Goal: Task Accomplishment & Management: Manage account settings

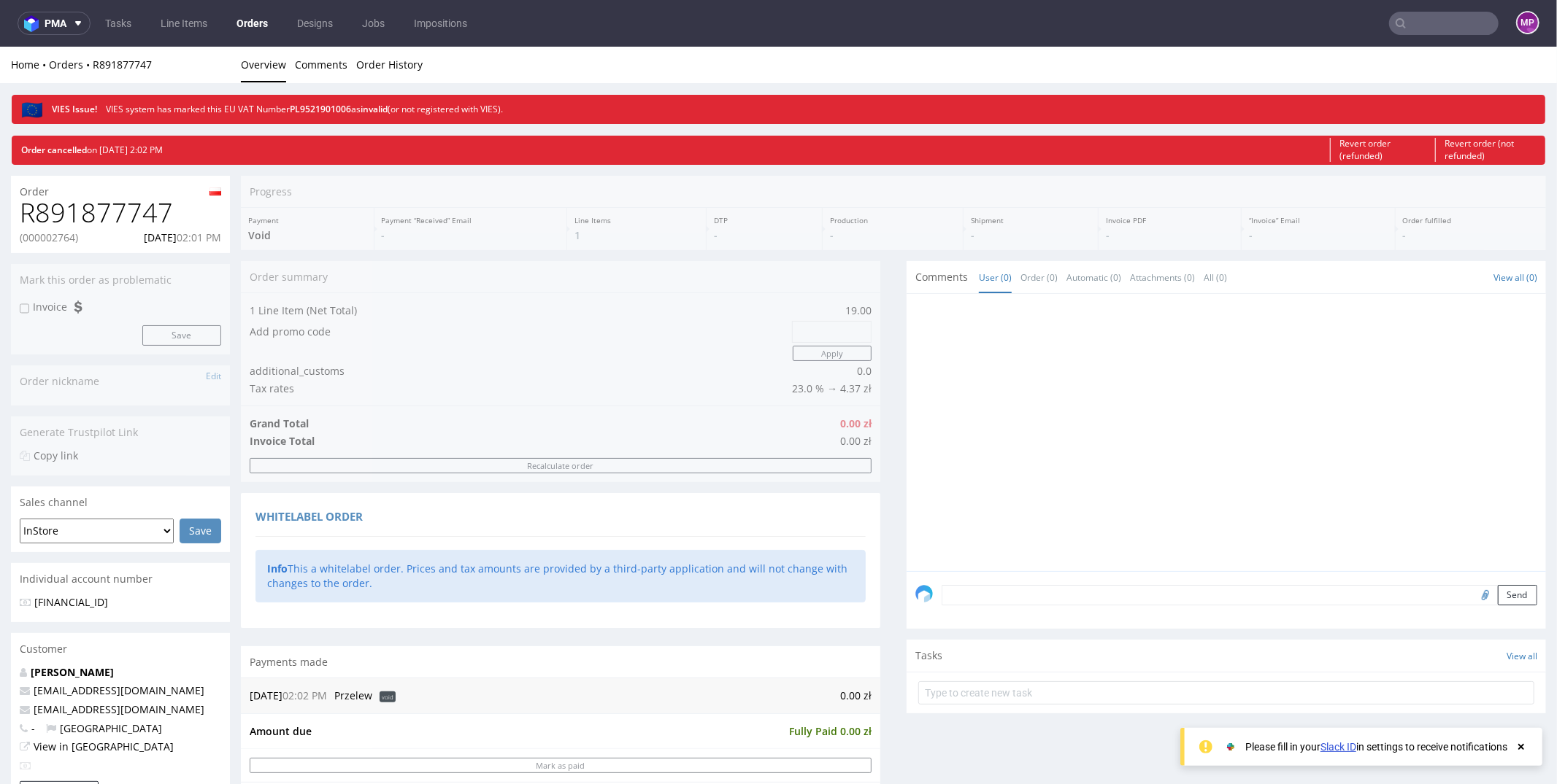
scroll to position [4, 0]
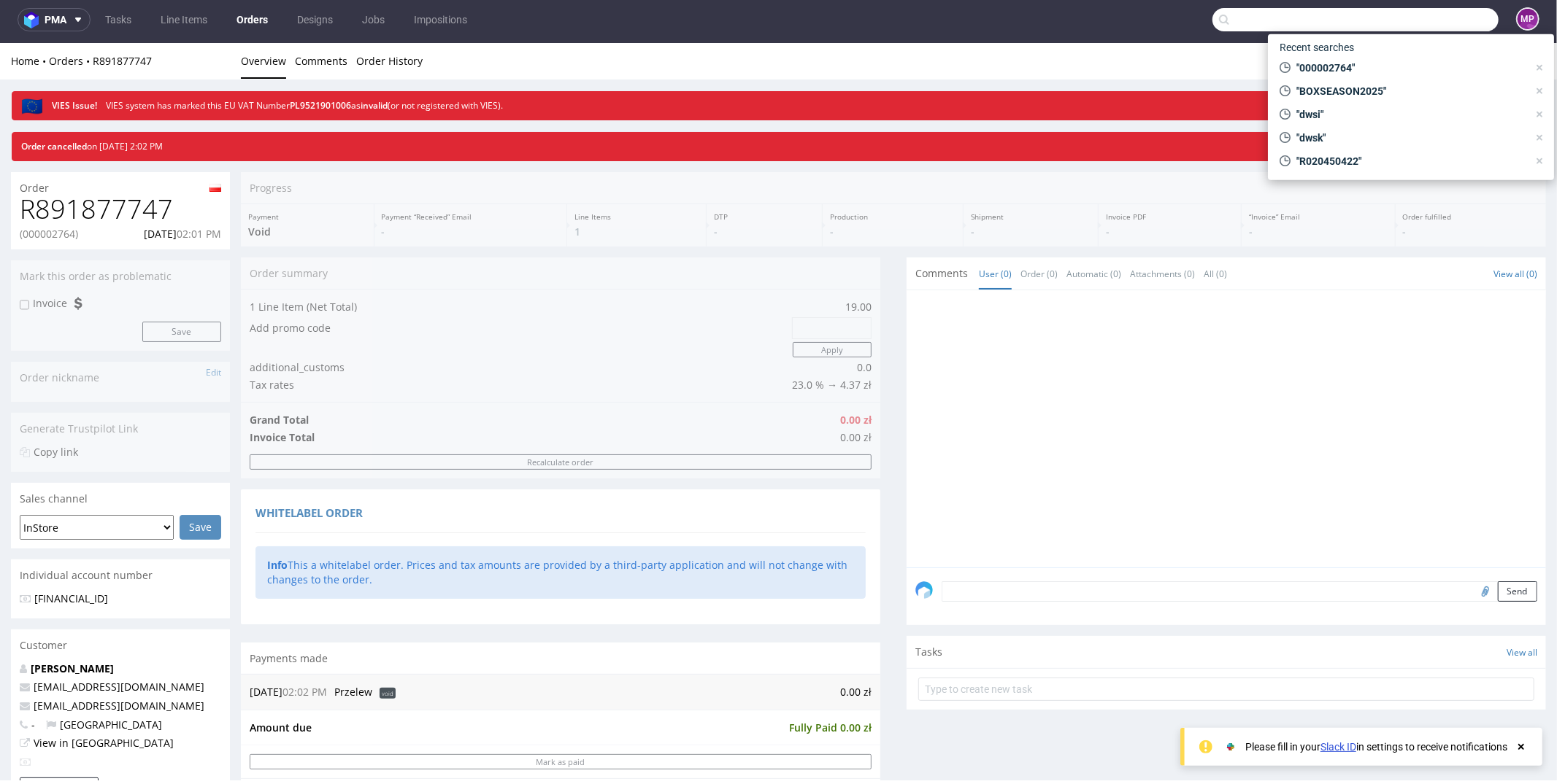
click at [1404, 19] on input "text" at bounding box center [1356, 19] width 286 height 23
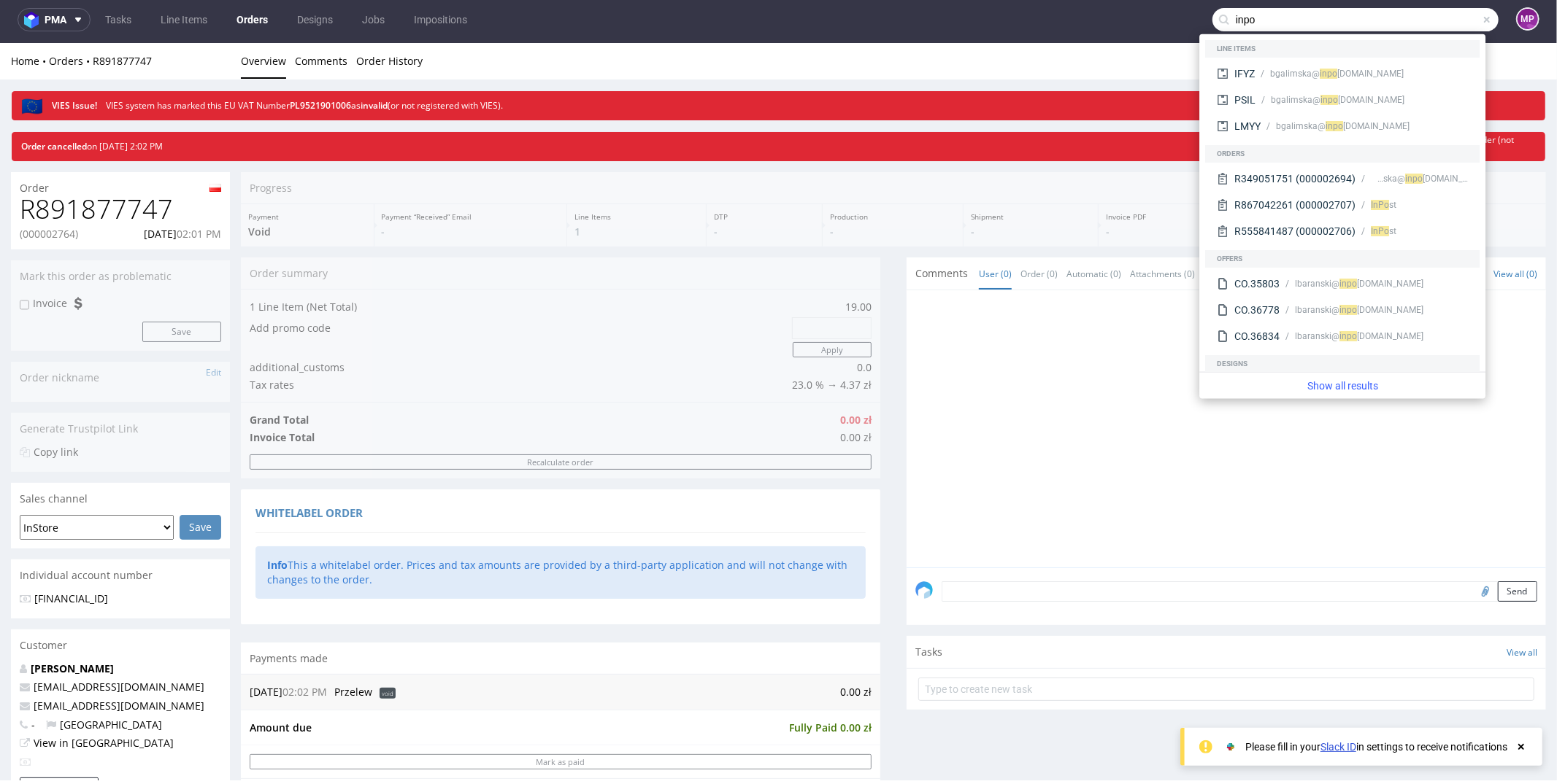
click at [927, 172] on div "Progress Payment Void Payment “Received” Email - Line Items 1 DTP - Production …" at bounding box center [892, 795] width 1305 height 1247
click at [253, 18] on link "Orders" at bounding box center [252, 19] width 49 height 23
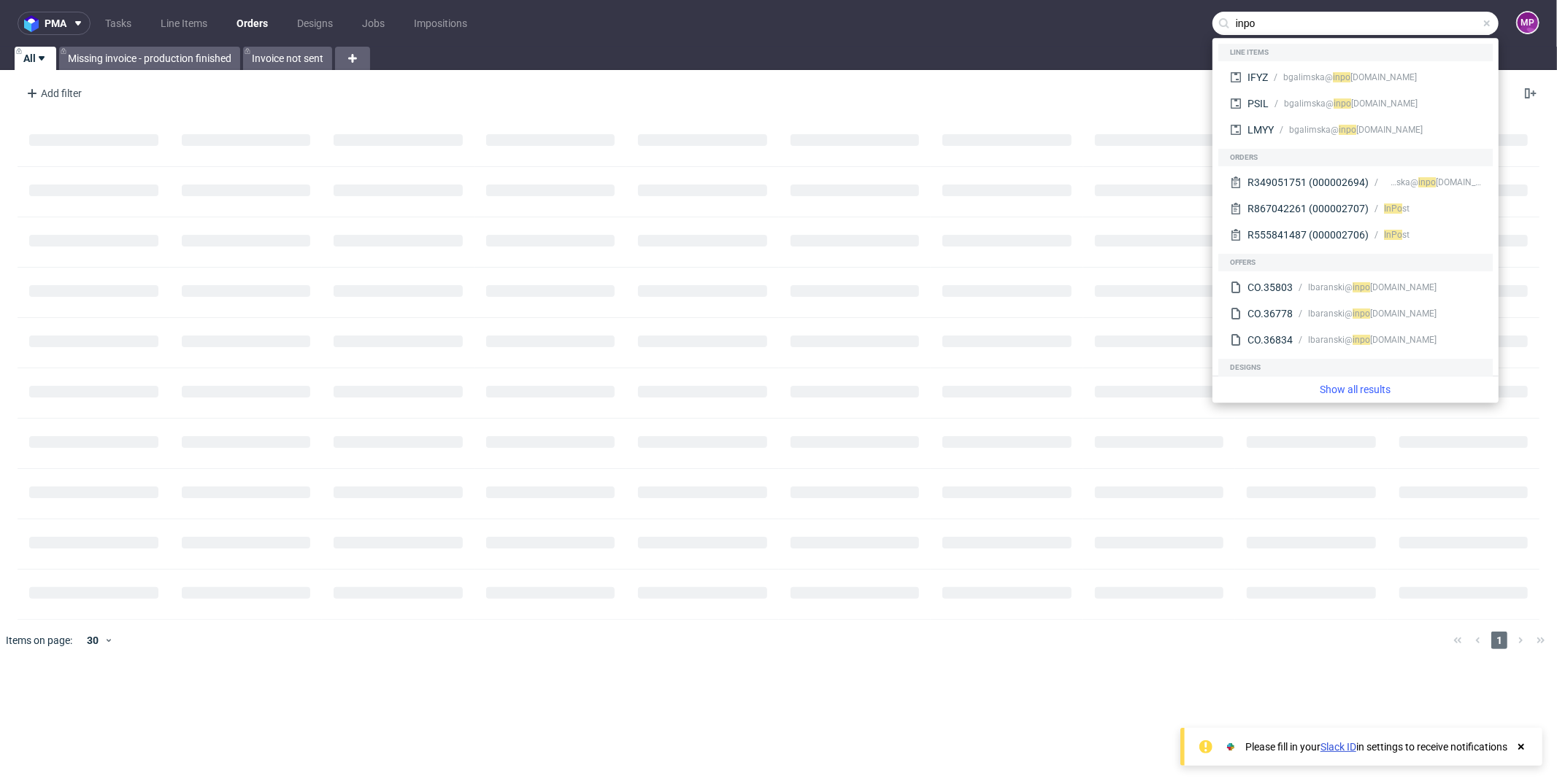
click at [297, 103] on div "Add filter Hide filters Clear all" at bounding box center [778, 93] width 1557 height 35
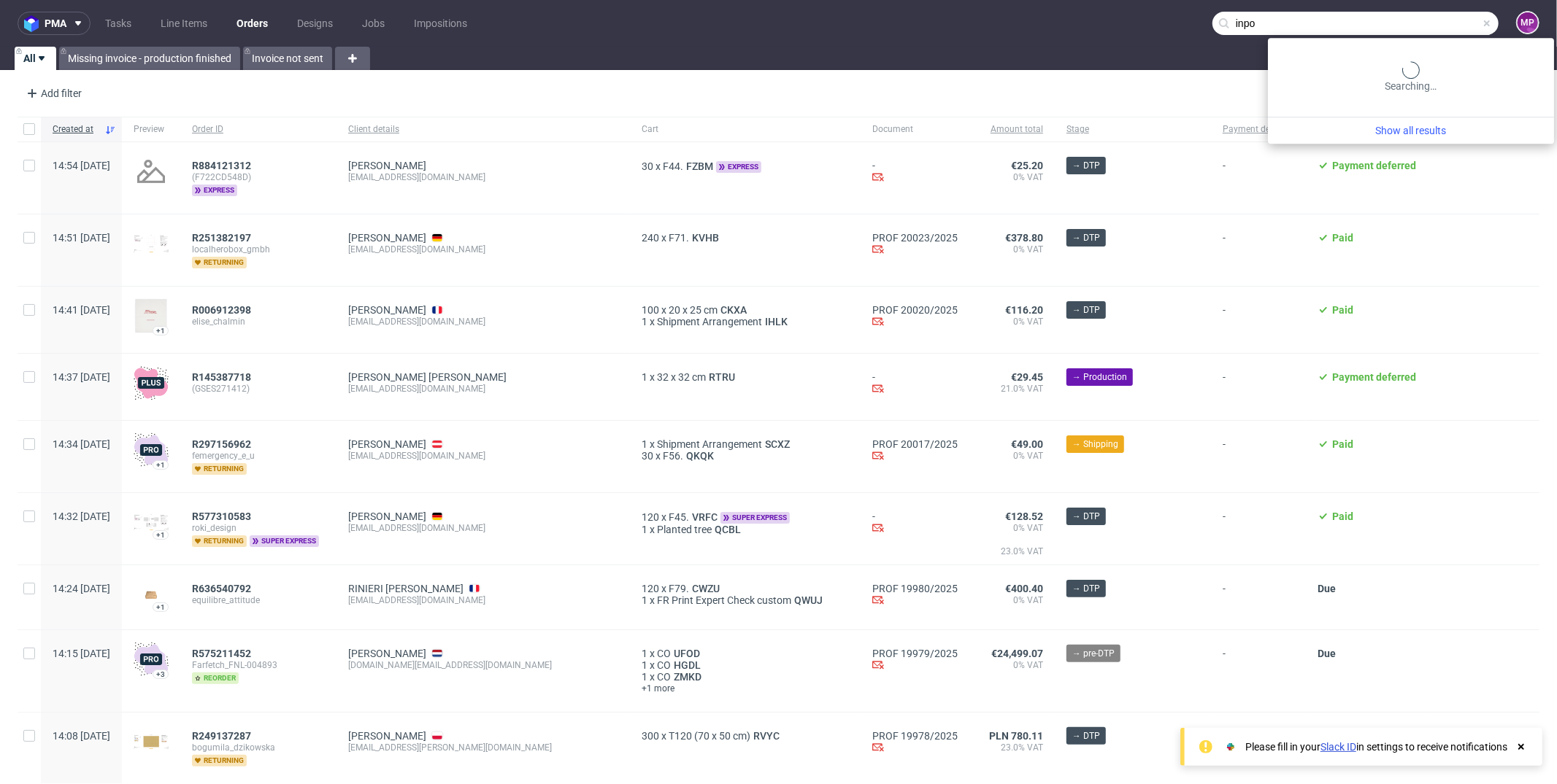
click at [1432, 29] on input "inpo" at bounding box center [1356, 23] width 286 height 23
paste input "000002765"
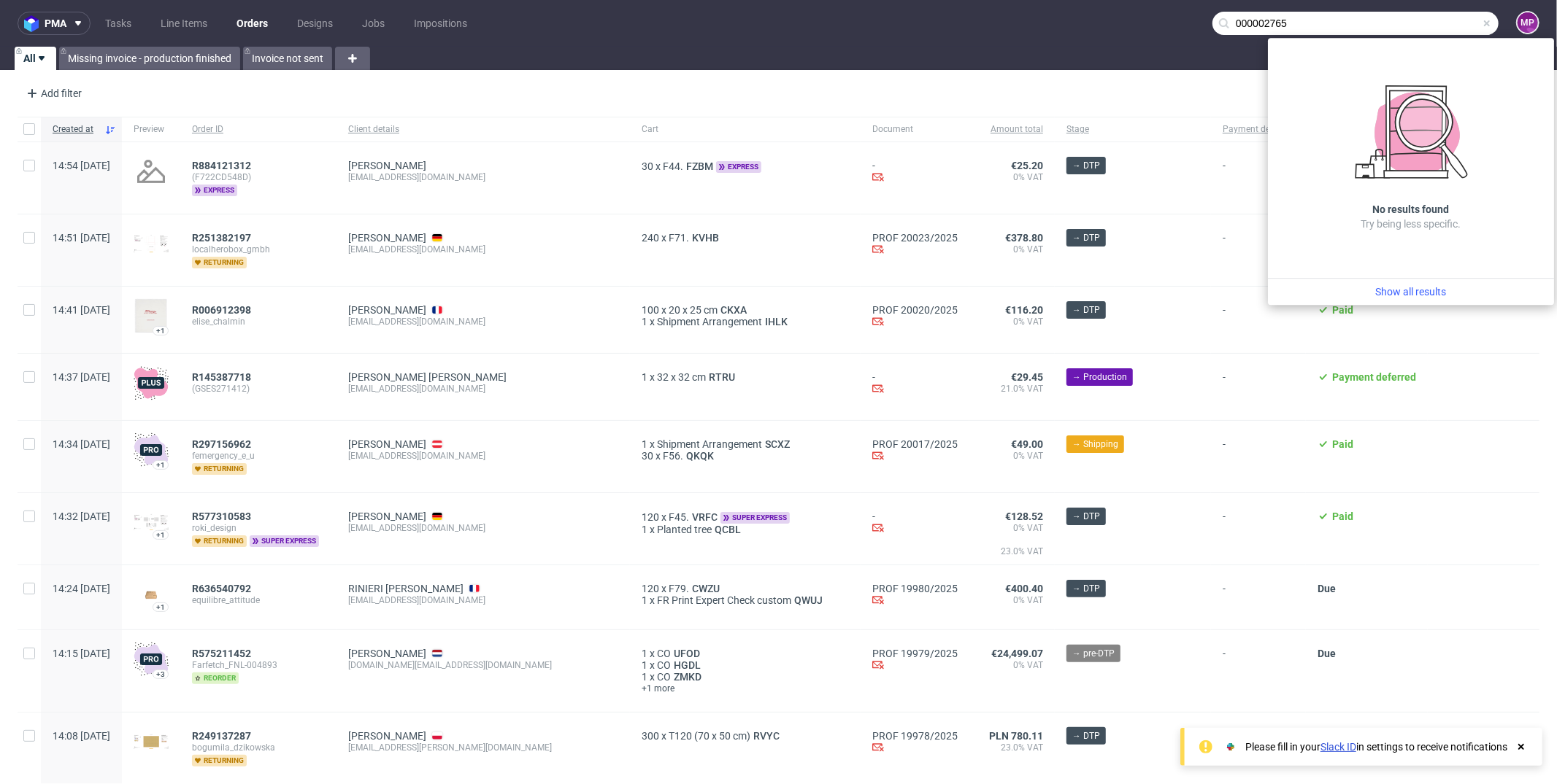
type input "000002765"
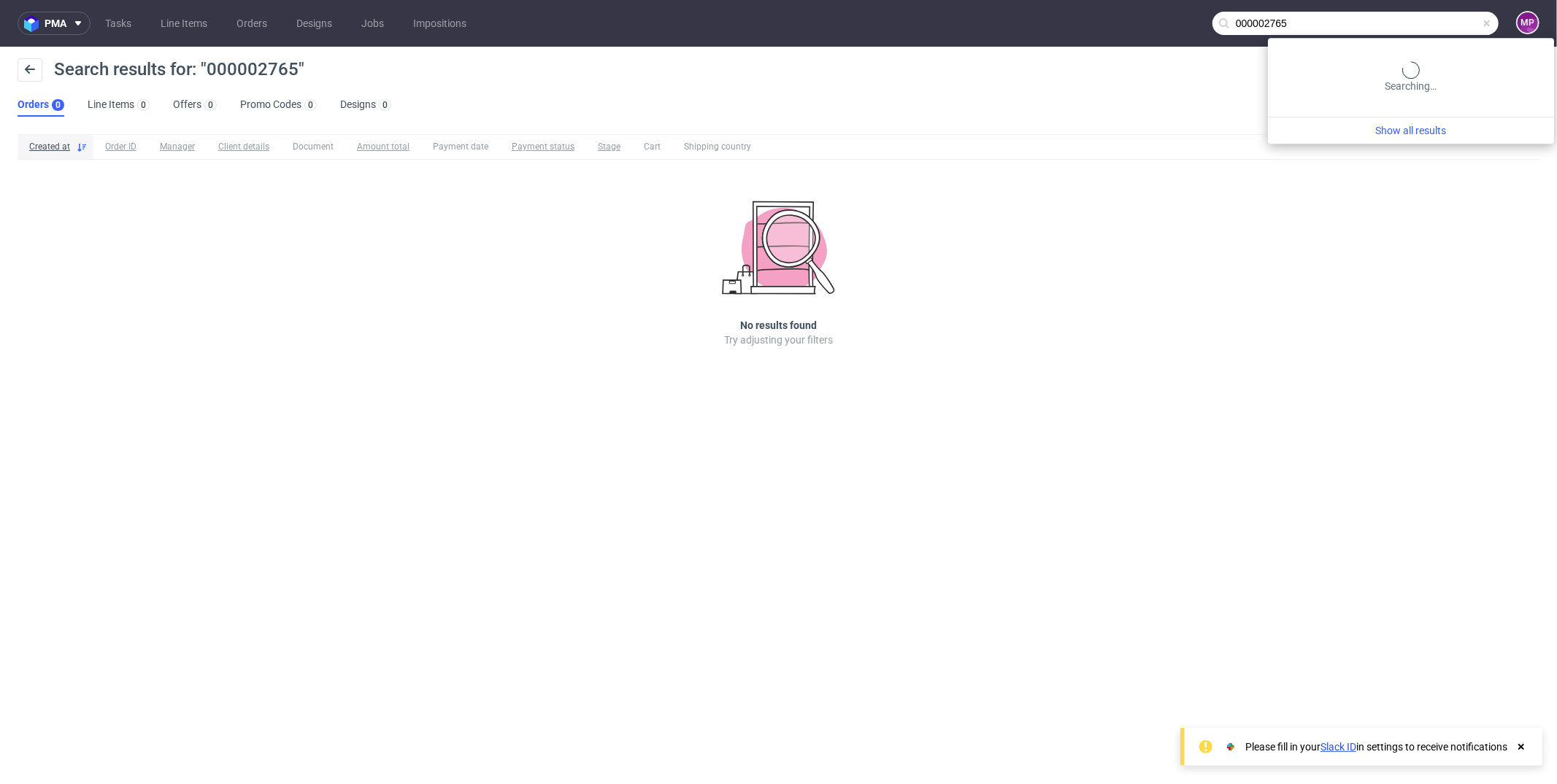
click at [1448, 21] on input "000002765" at bounding box center [1356, 23] width 286 height 23
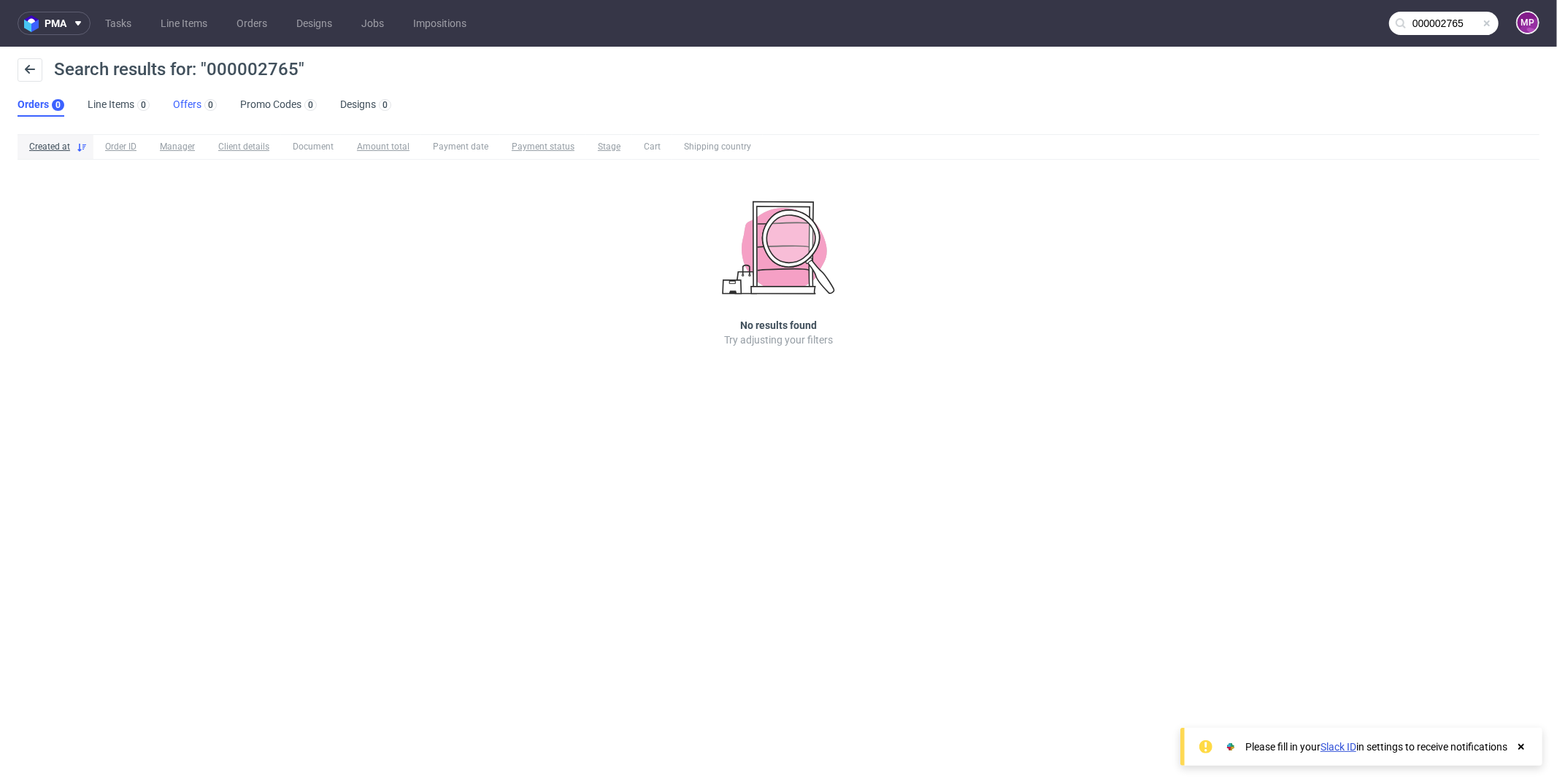
click at [189, 107] on link "Offers 0" at bounding box center [195, 105] width 44 height 23
click at [46, 101] on link "Orders 0" at bounding box center [40, 105] width 46 height 23
click at [1455, 22] on input "000002765" at bounding box center [1443, 23] width 109 height 23
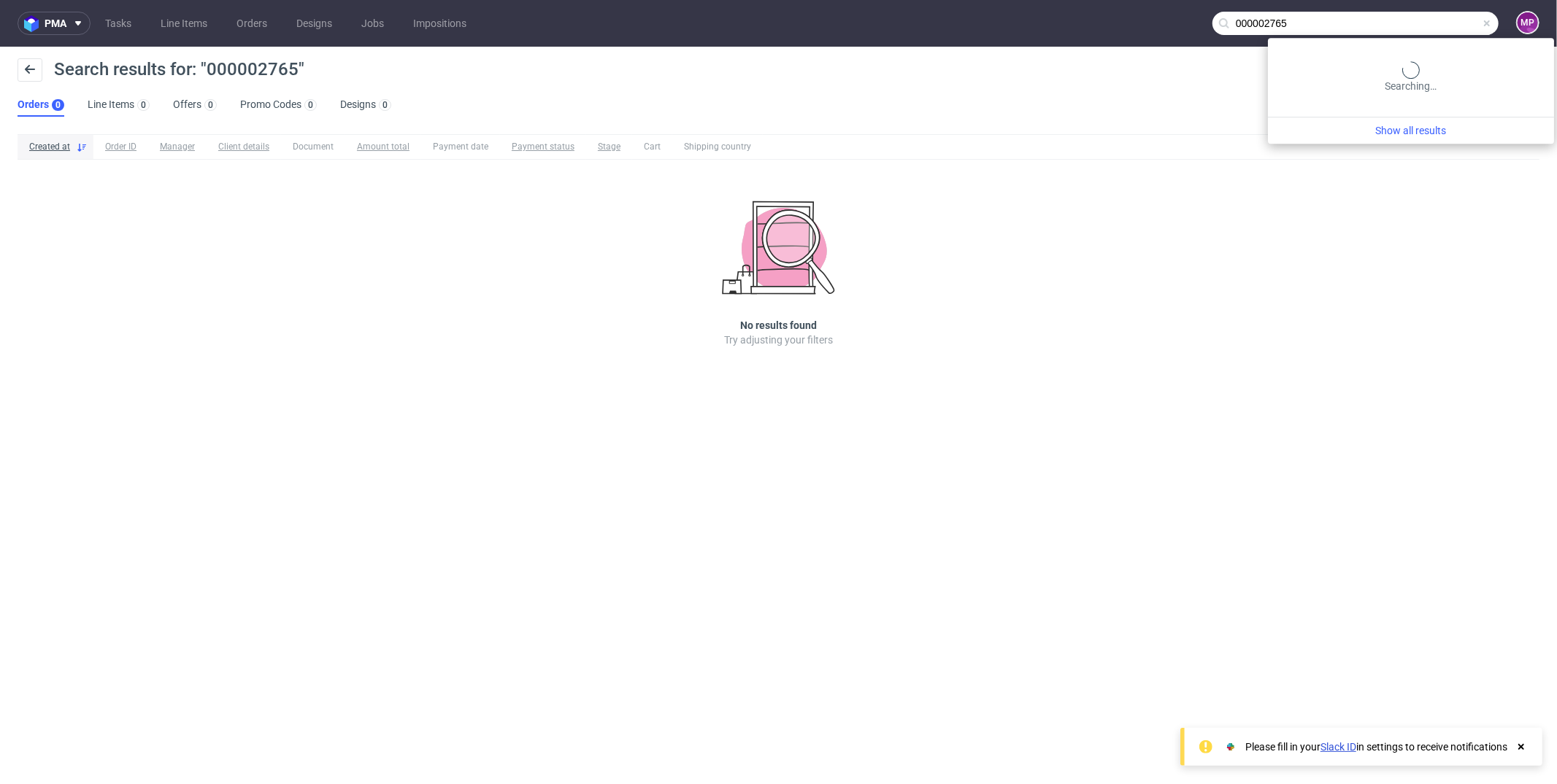
click at [1449, 27] on input "000002765" at bounding box center [1356, 23] width 286 height 23
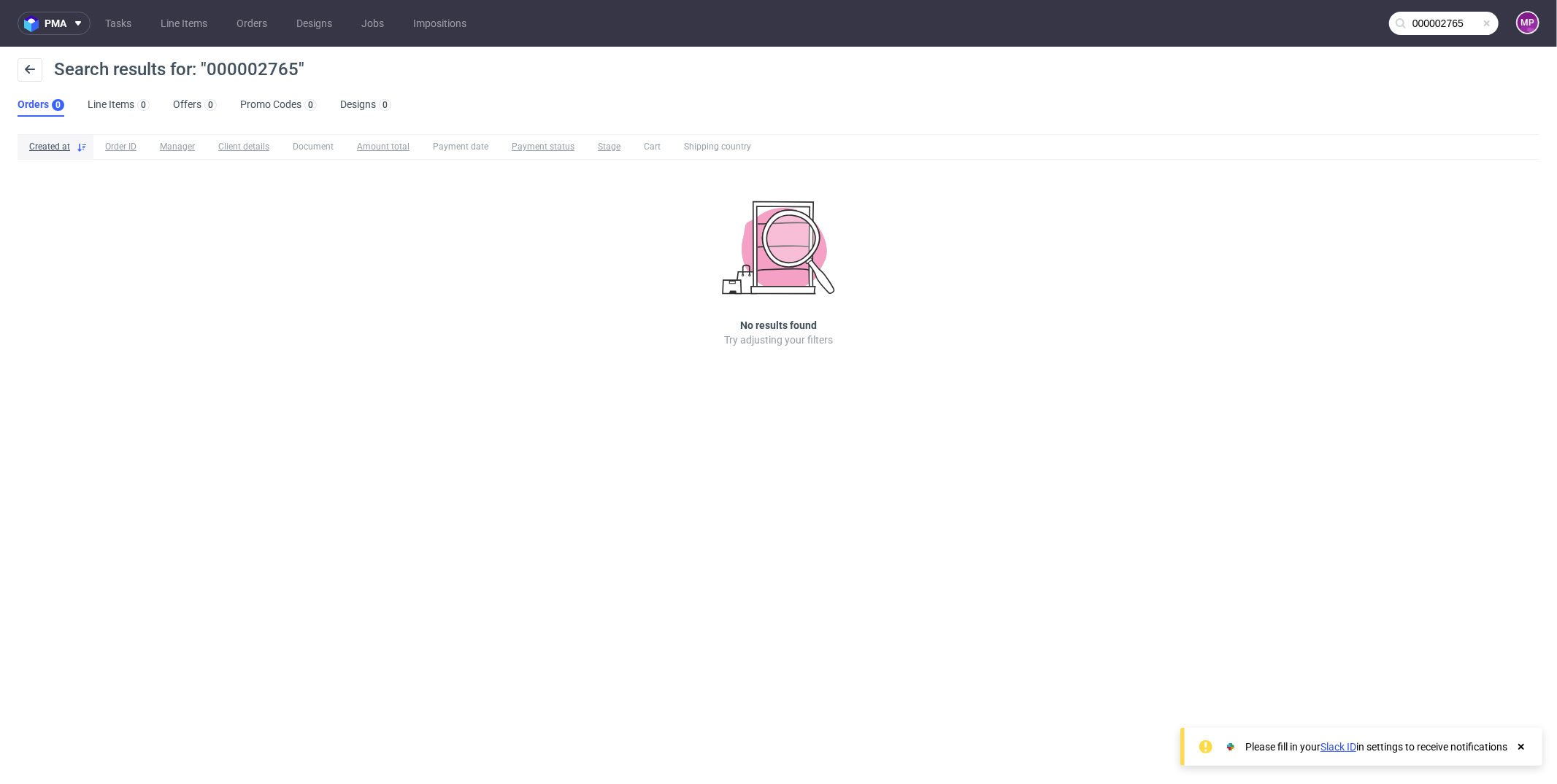
click at [1437, 20] on input "000002765" at bounding box center [1443, 23] width 109 height 23
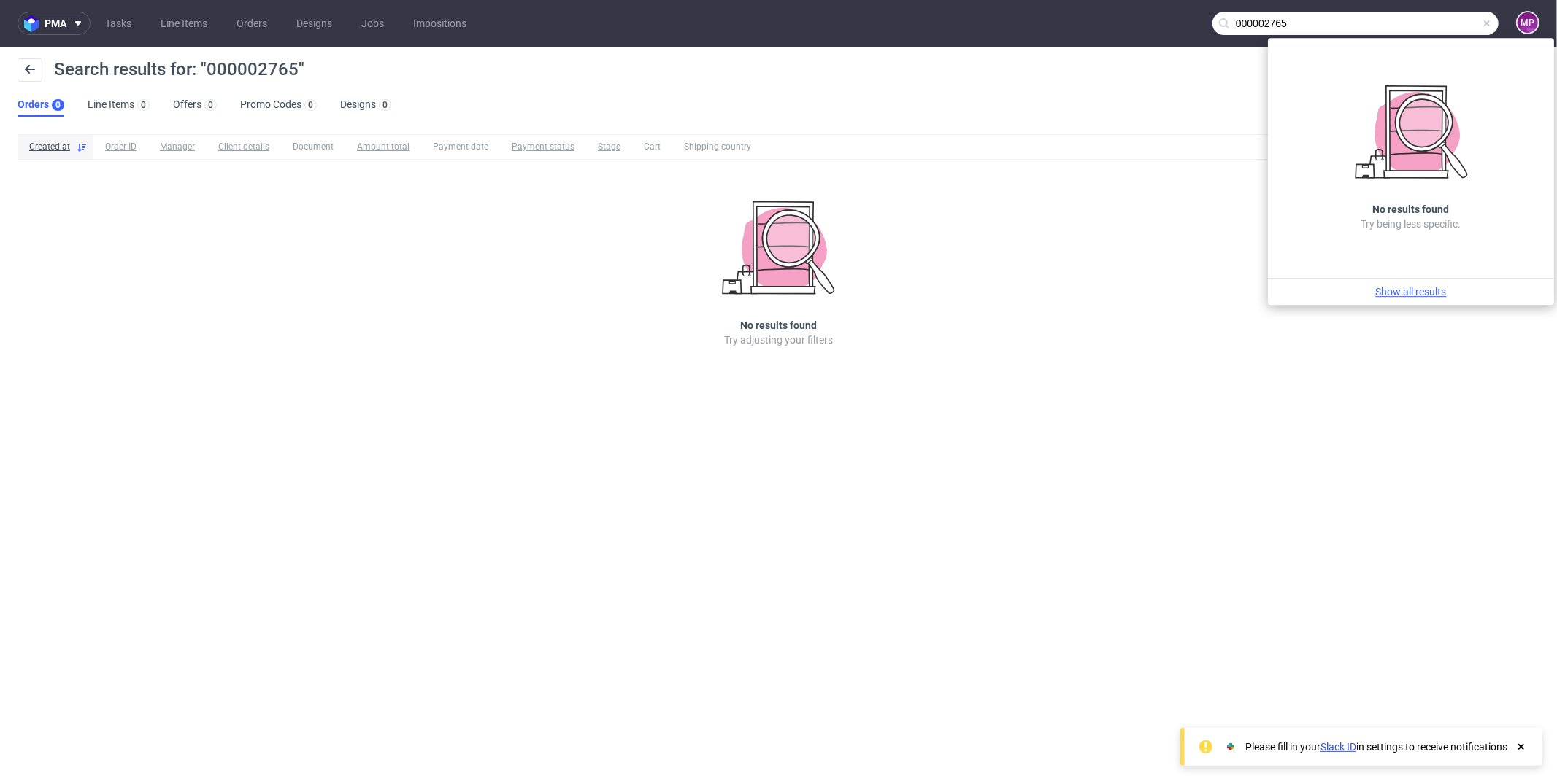
click at [1394, 296] on link "Show all results" at bounding box center [1411, 291] width 274 height 15
click at [30, 102] on link "Orders 0" at bounding box center [41, 105] width 47 height 23
click at [30, 77] on button at bounding box center [29, 70] width 24 height 23
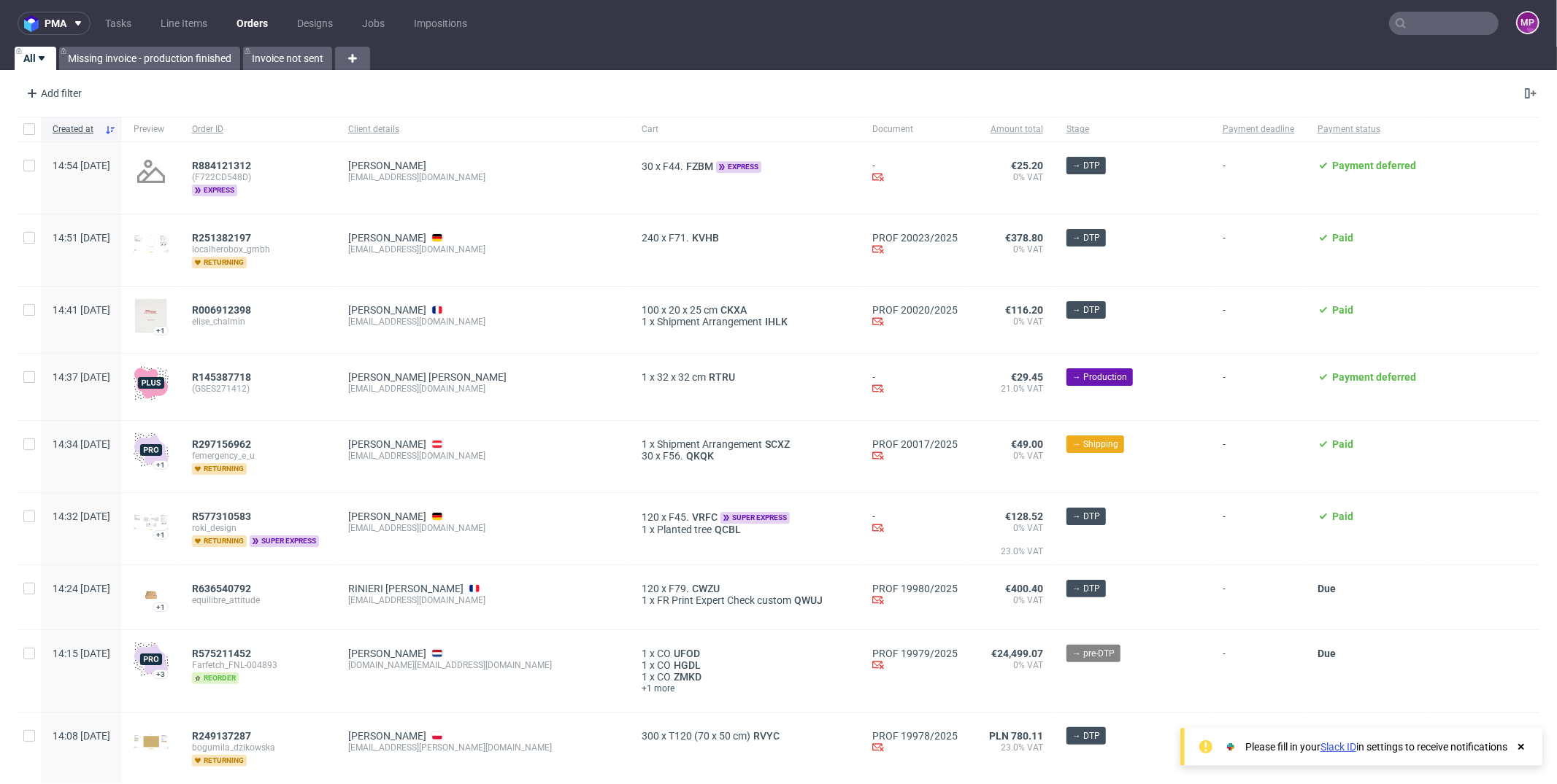
click at [1421, 24] on input "text" at bounding box center [1443, 23] width 109 height 23
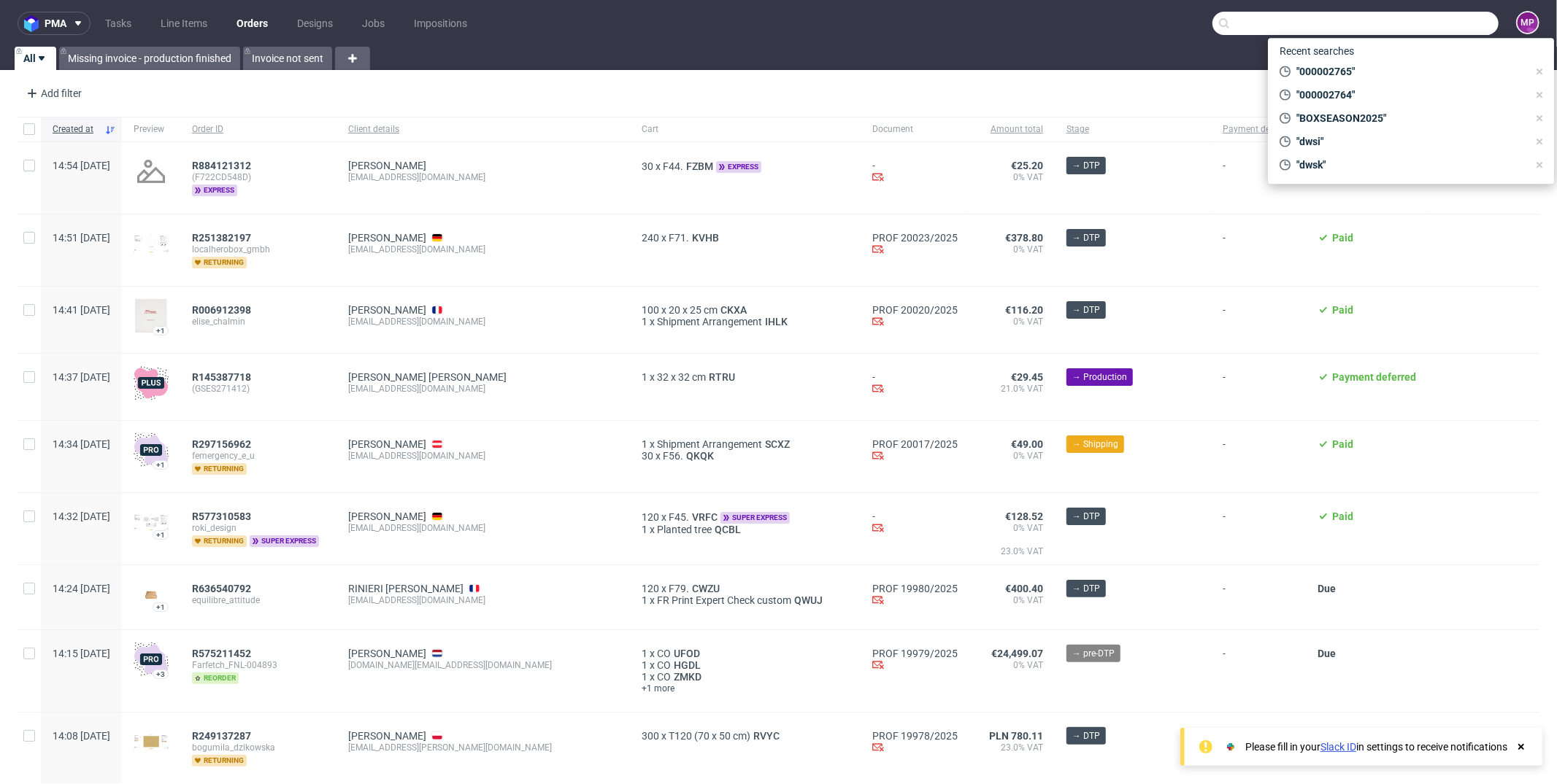
paste input "000002765"
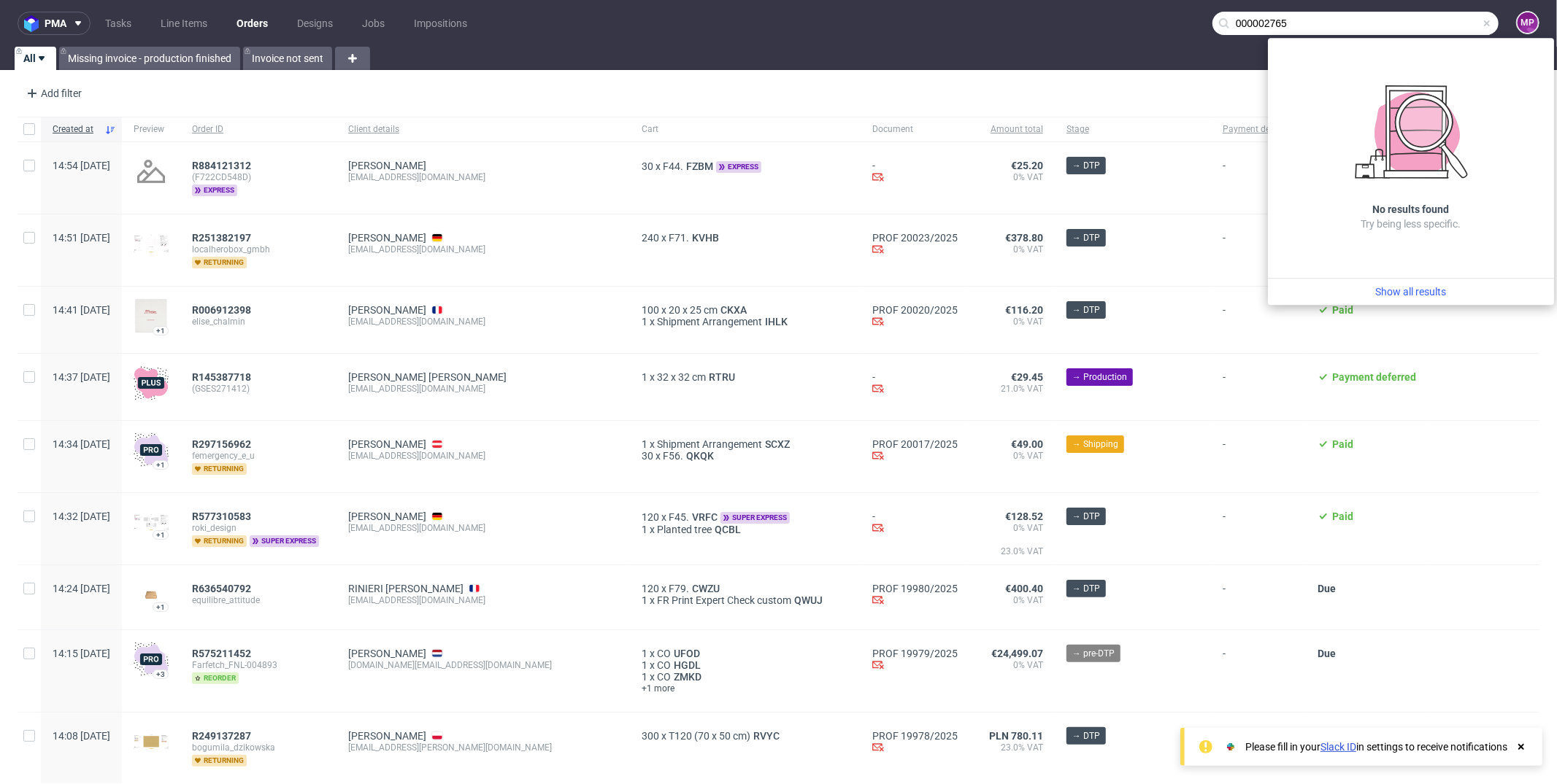
type input "000002765"
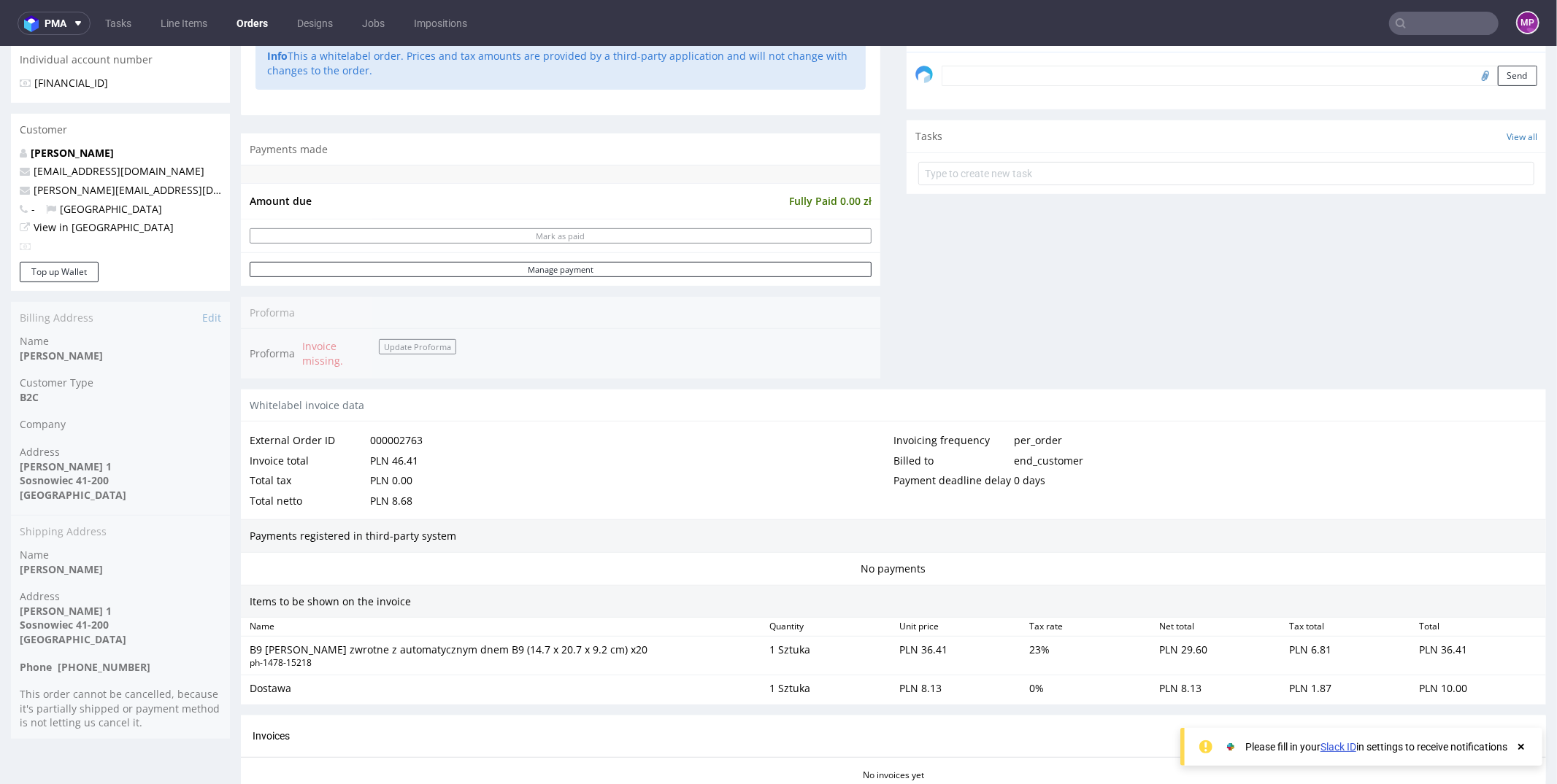
scroll to position [596, 0]
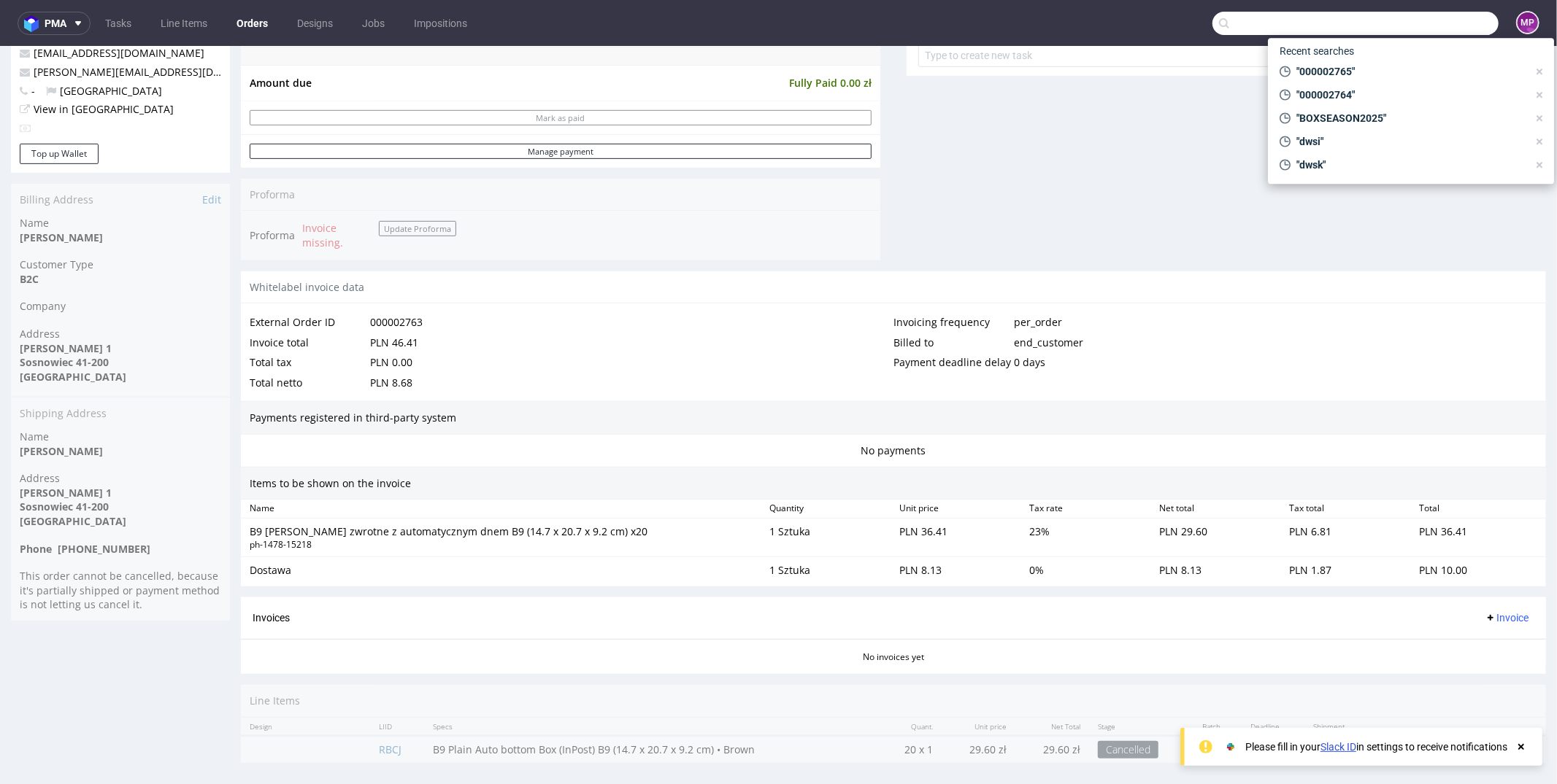
click at [1437, 29] on input "text" at bounding box center [1356, 23] width 286 height 23
paste input "000002765"
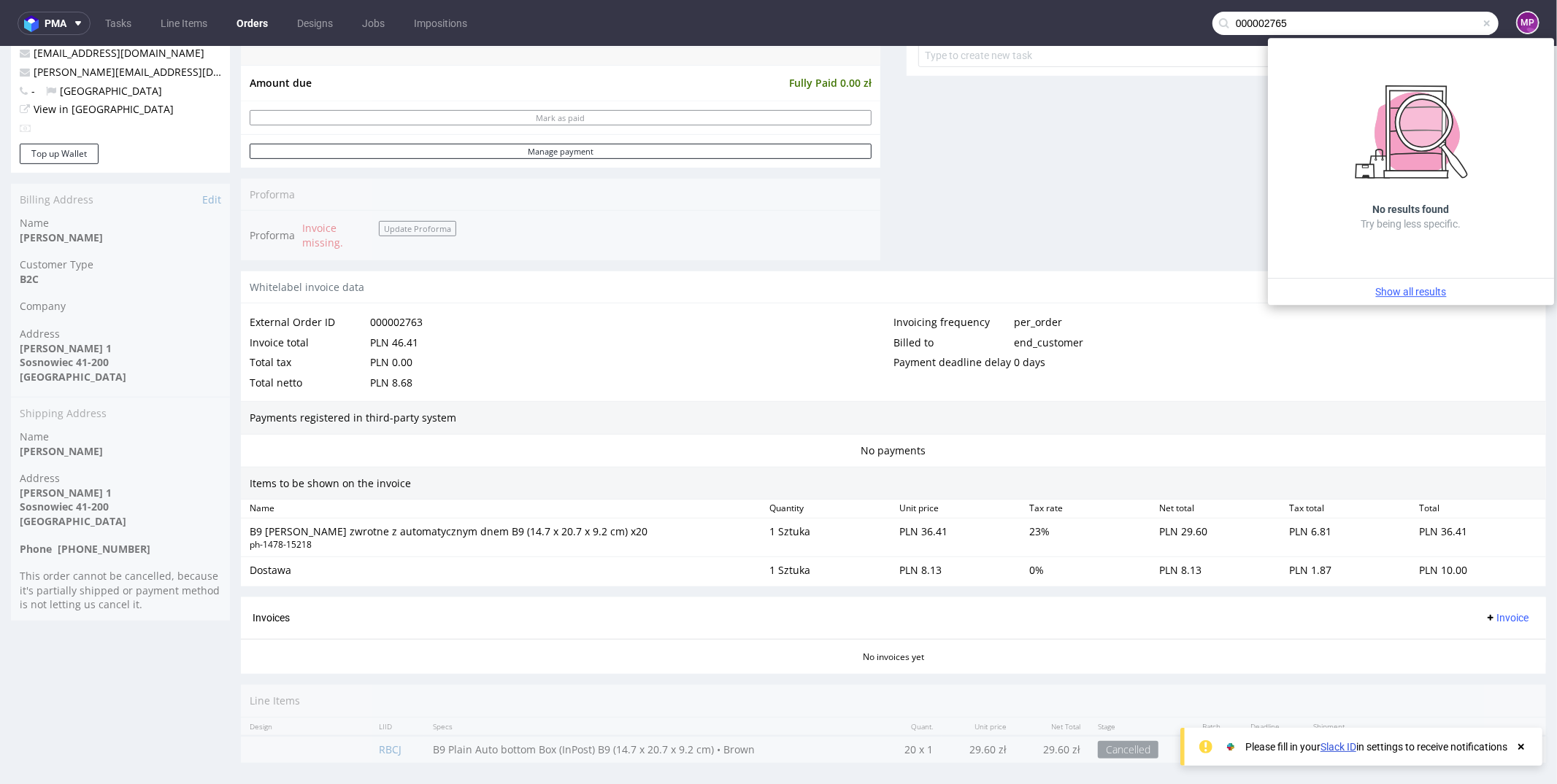
type input "000002765"
click at [1396, 297] on link "Show all results" at bounding box center [1411, 291] width 274 height 15
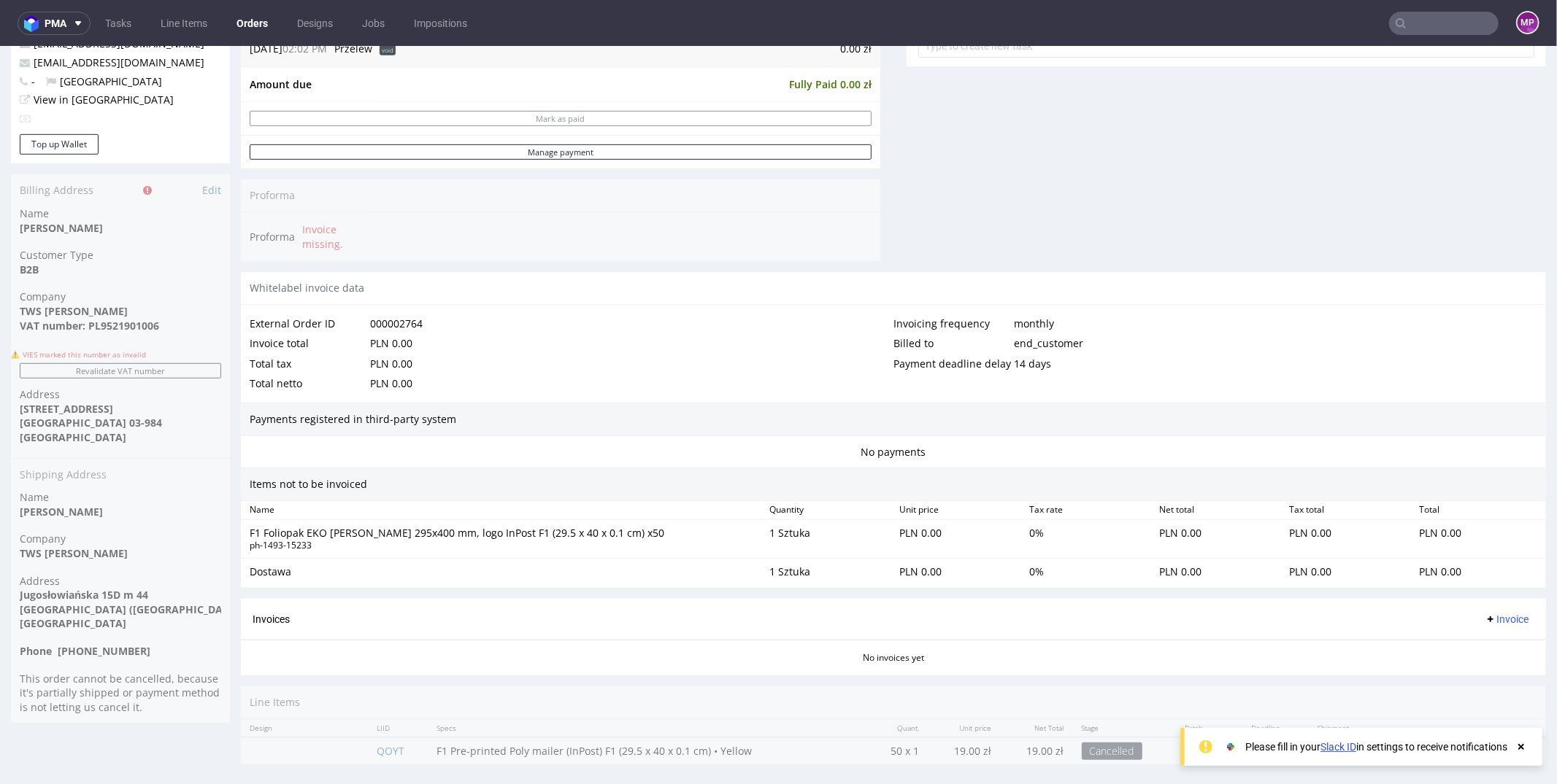
scroll to position [640, 0]
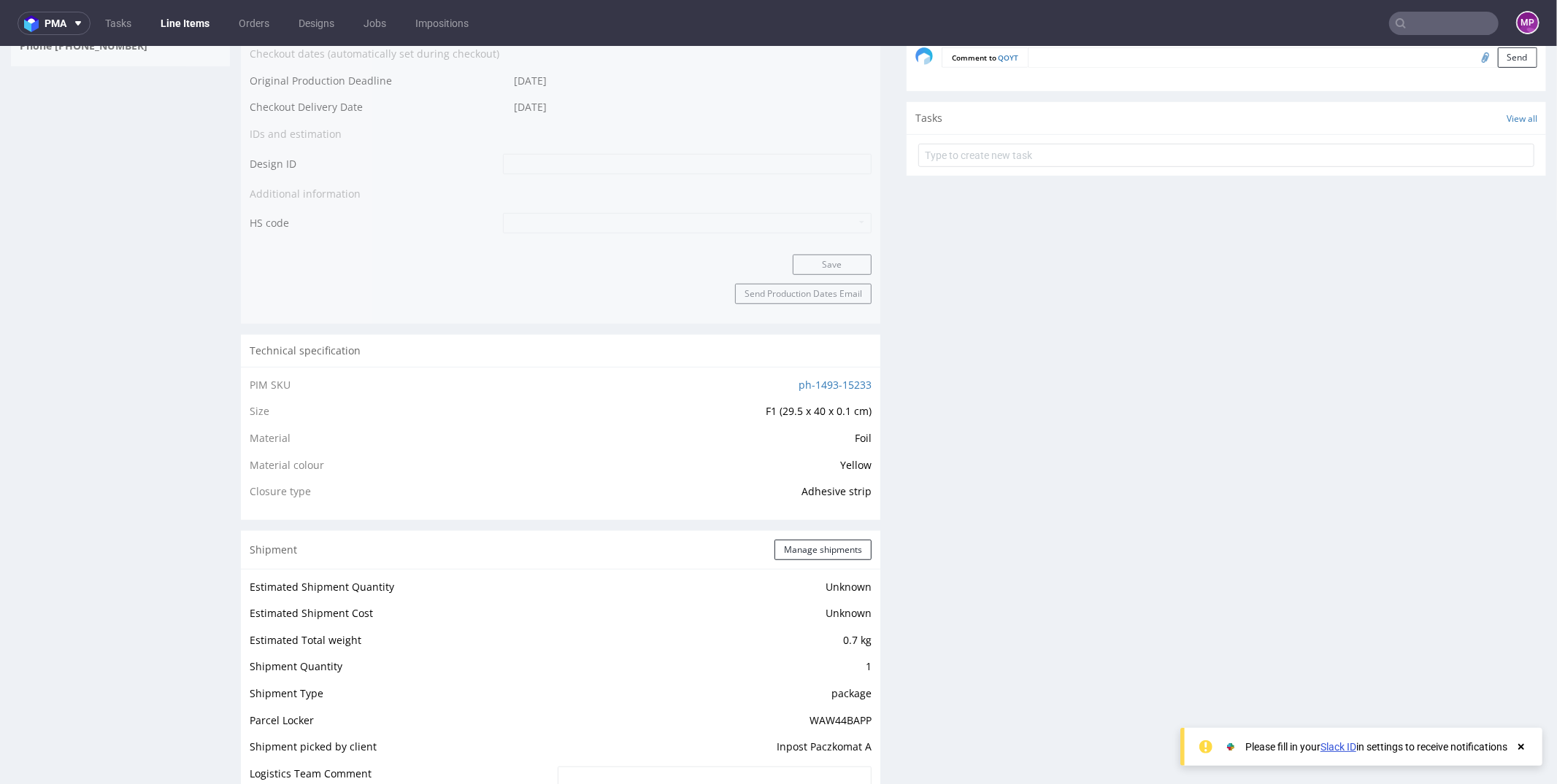
scroll to position [877, 0]
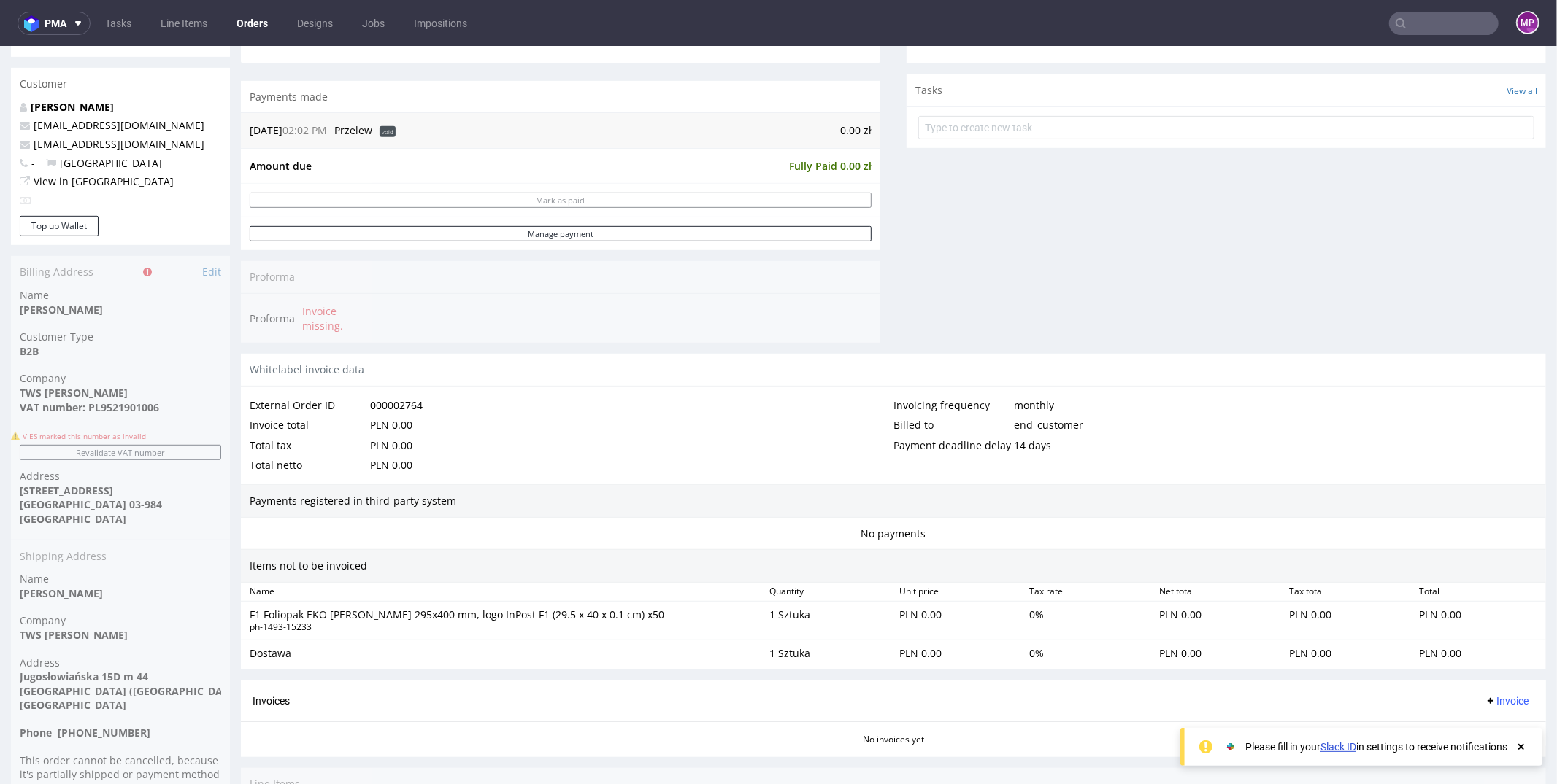
scroll to position [647, 0]
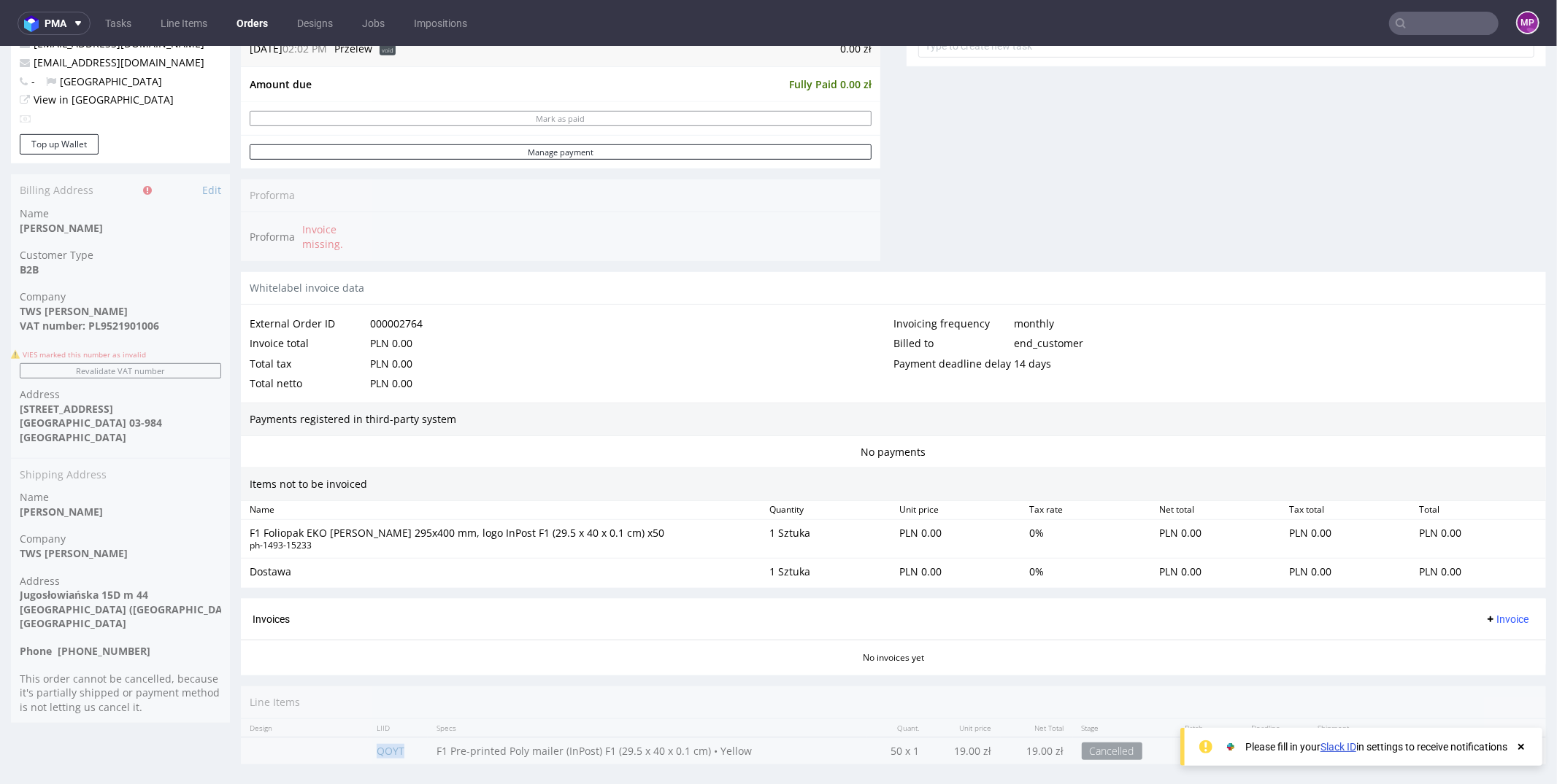
click at [392, 736] on td "QOYT" at bounding box center [397, 750] width 59 height 27
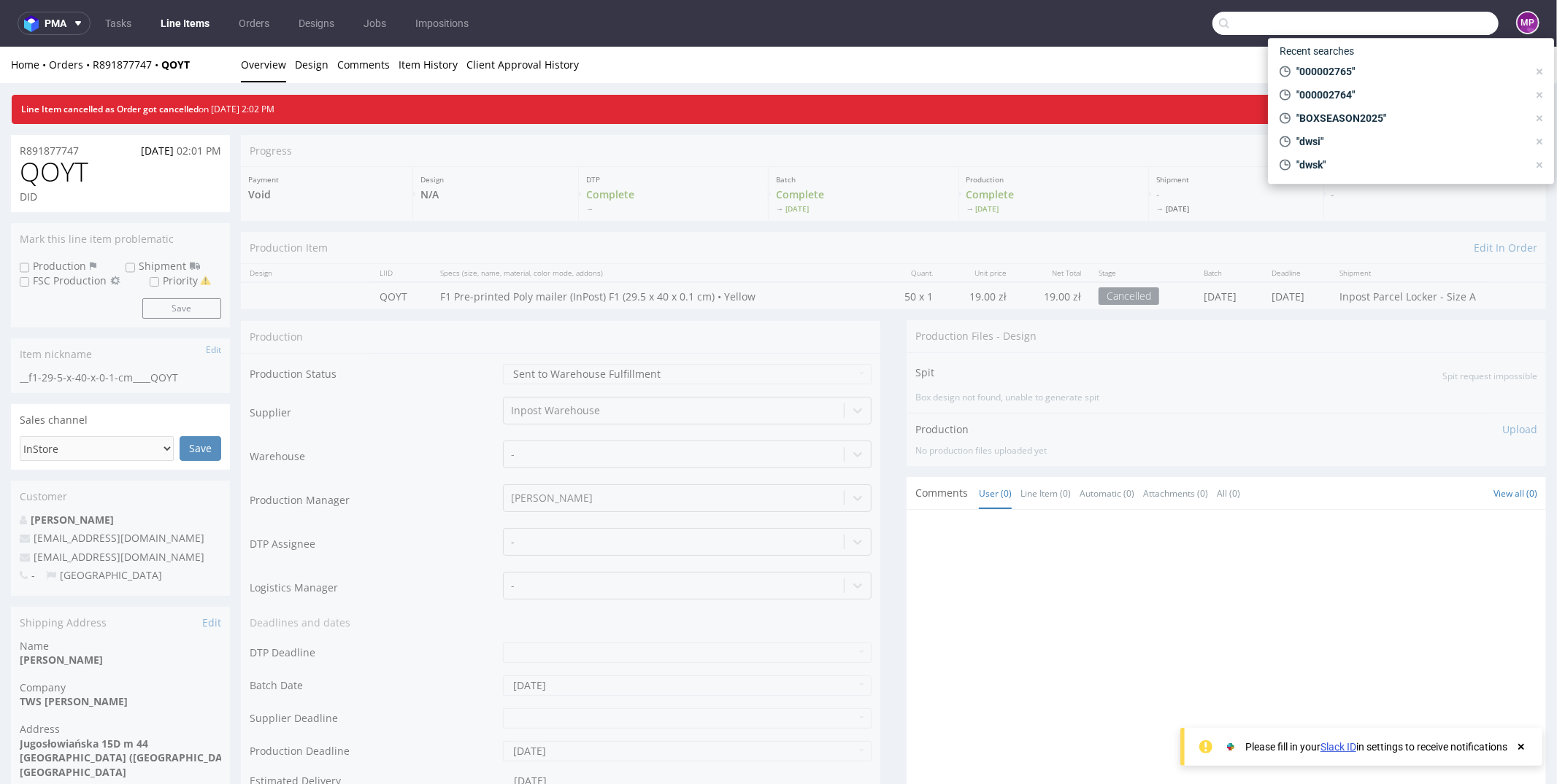
click at [1401, 21] on input "text" at bounding box center [1356, 23] width 286 height 23
paste input "000002766"
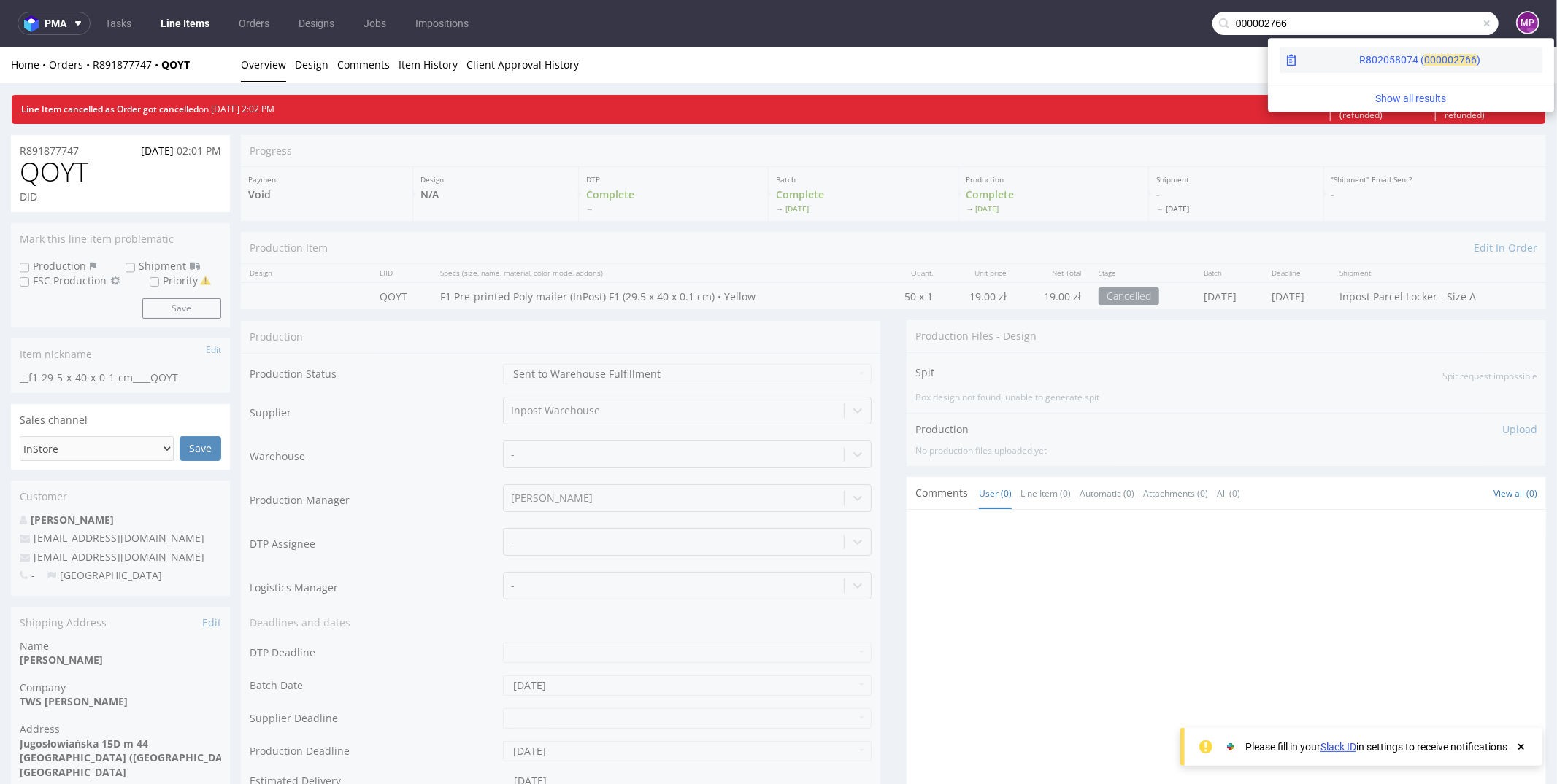
type input "000002766"
click at [1424, 65] on span "00000" at bounding box center [1438, 59] width 29 height 12
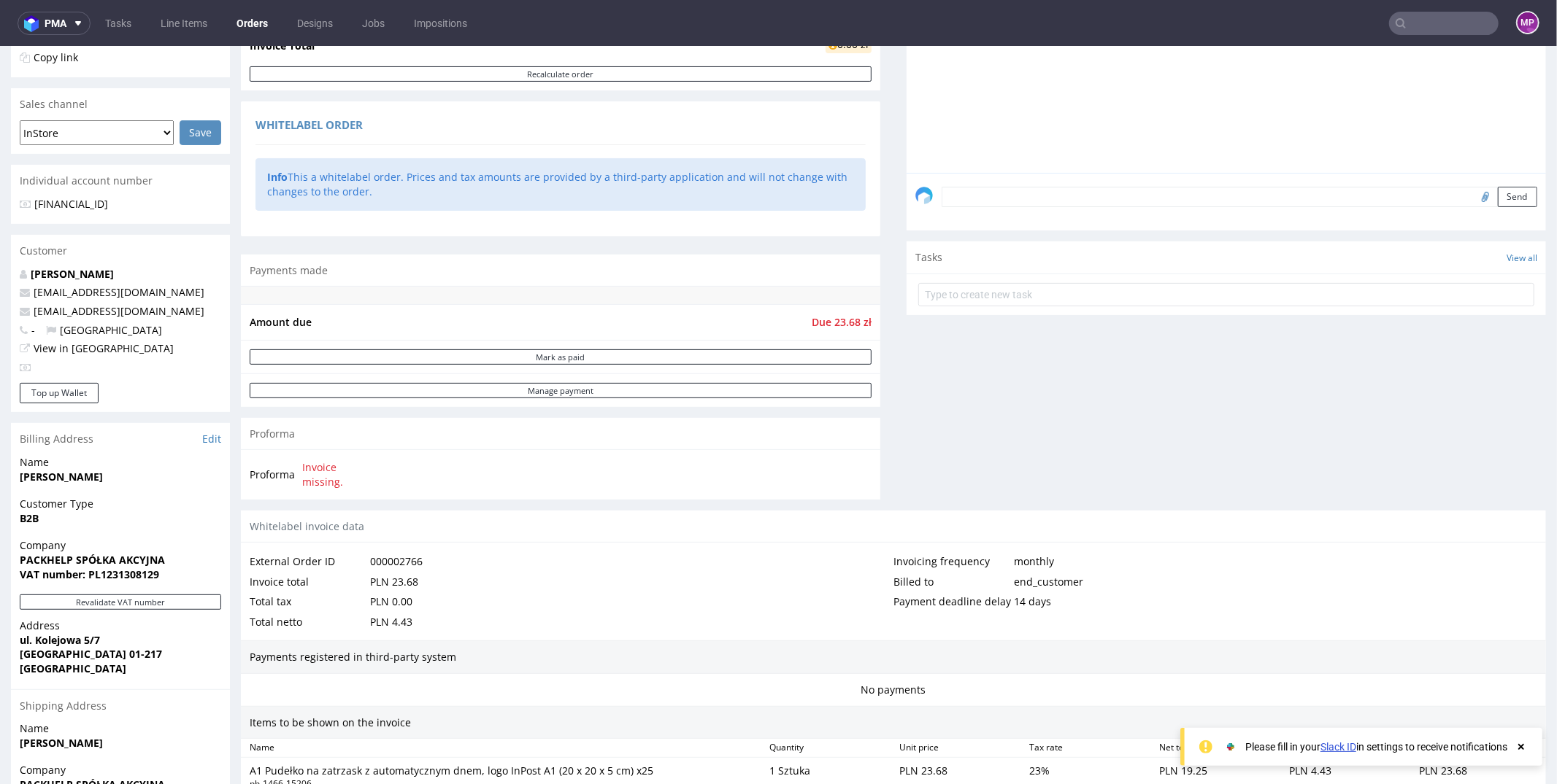
scroll to position [608, 0]
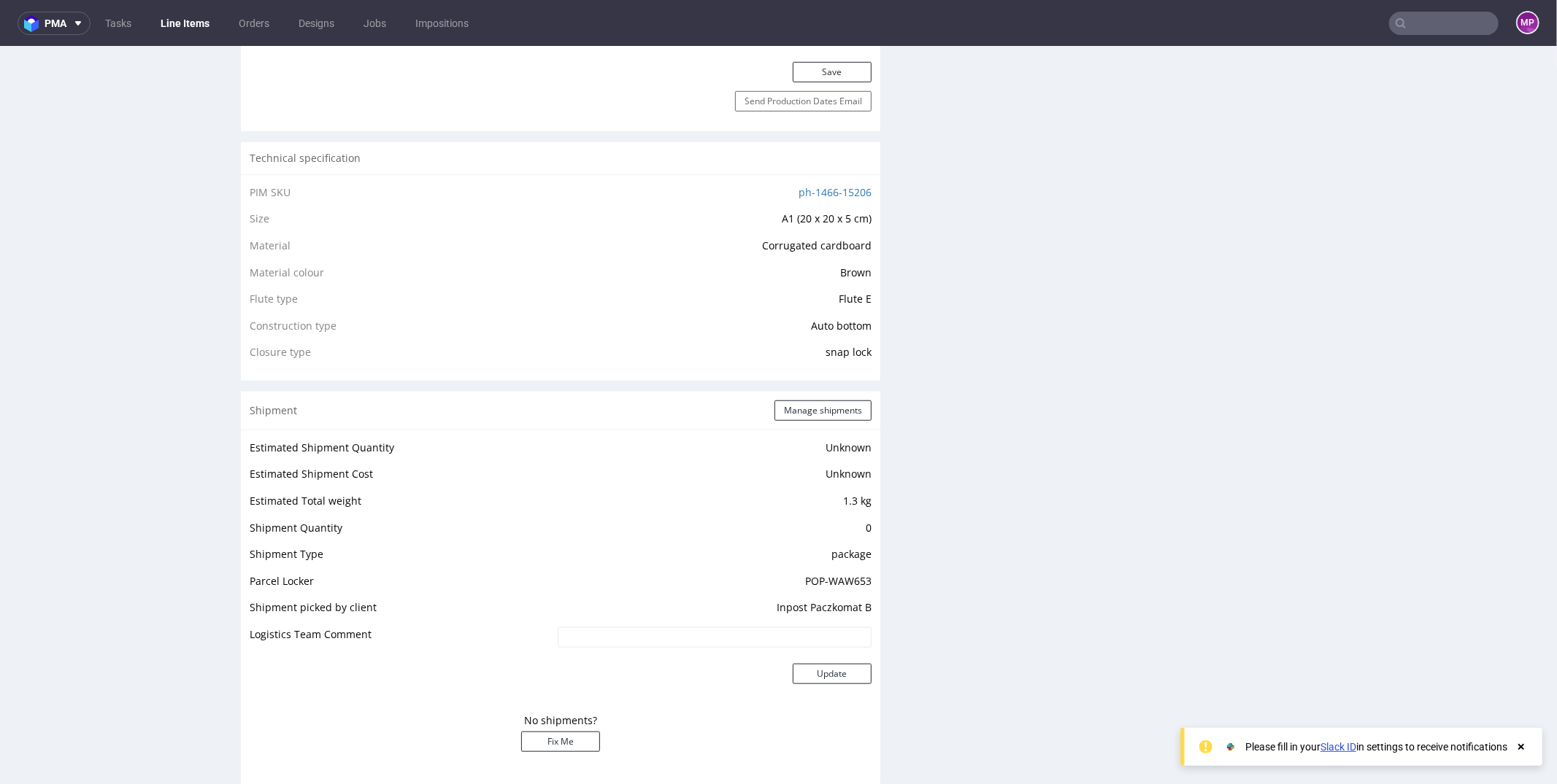
scroll to position [1483, 0]
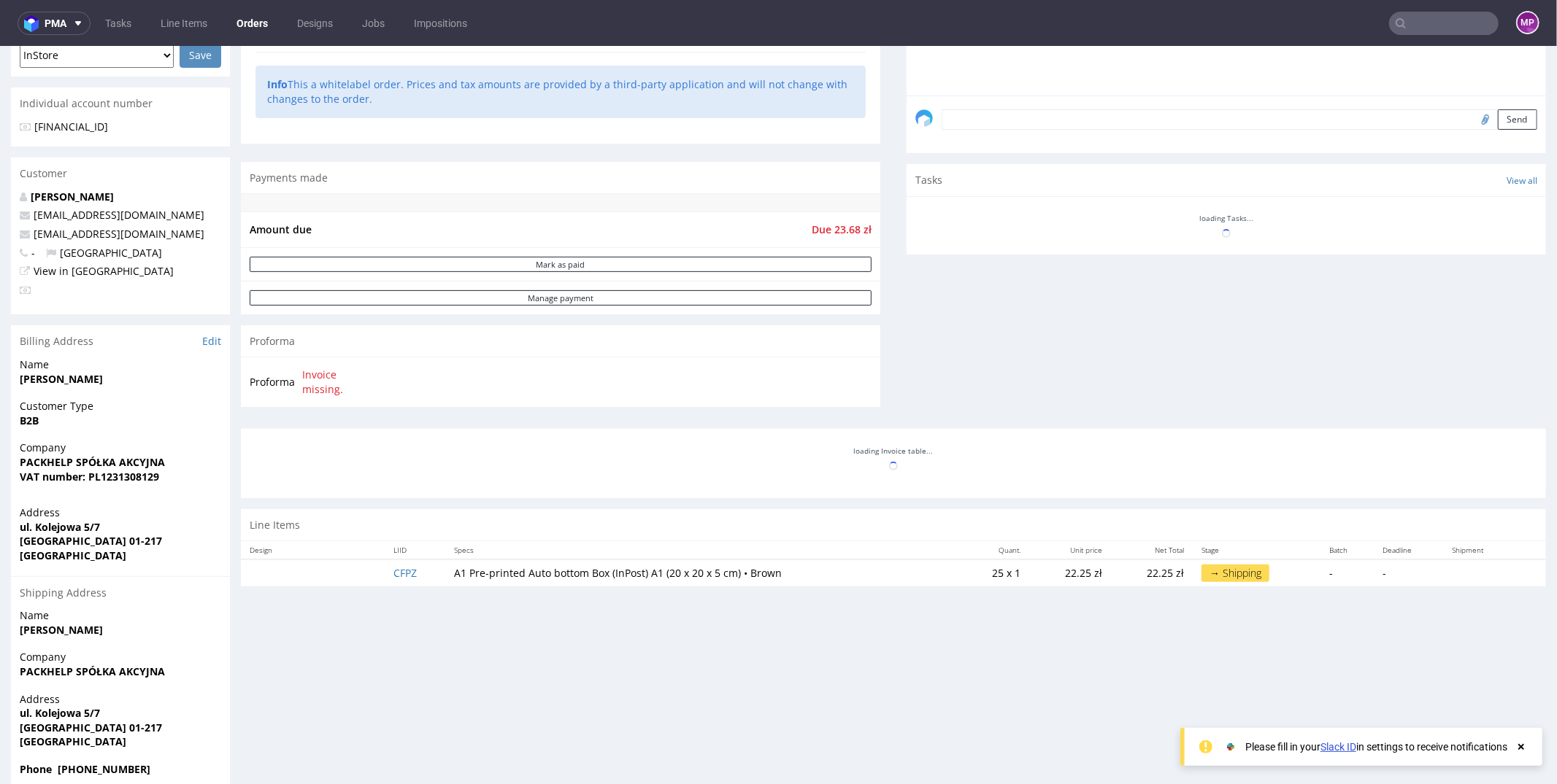
scroll to position [453, 0]
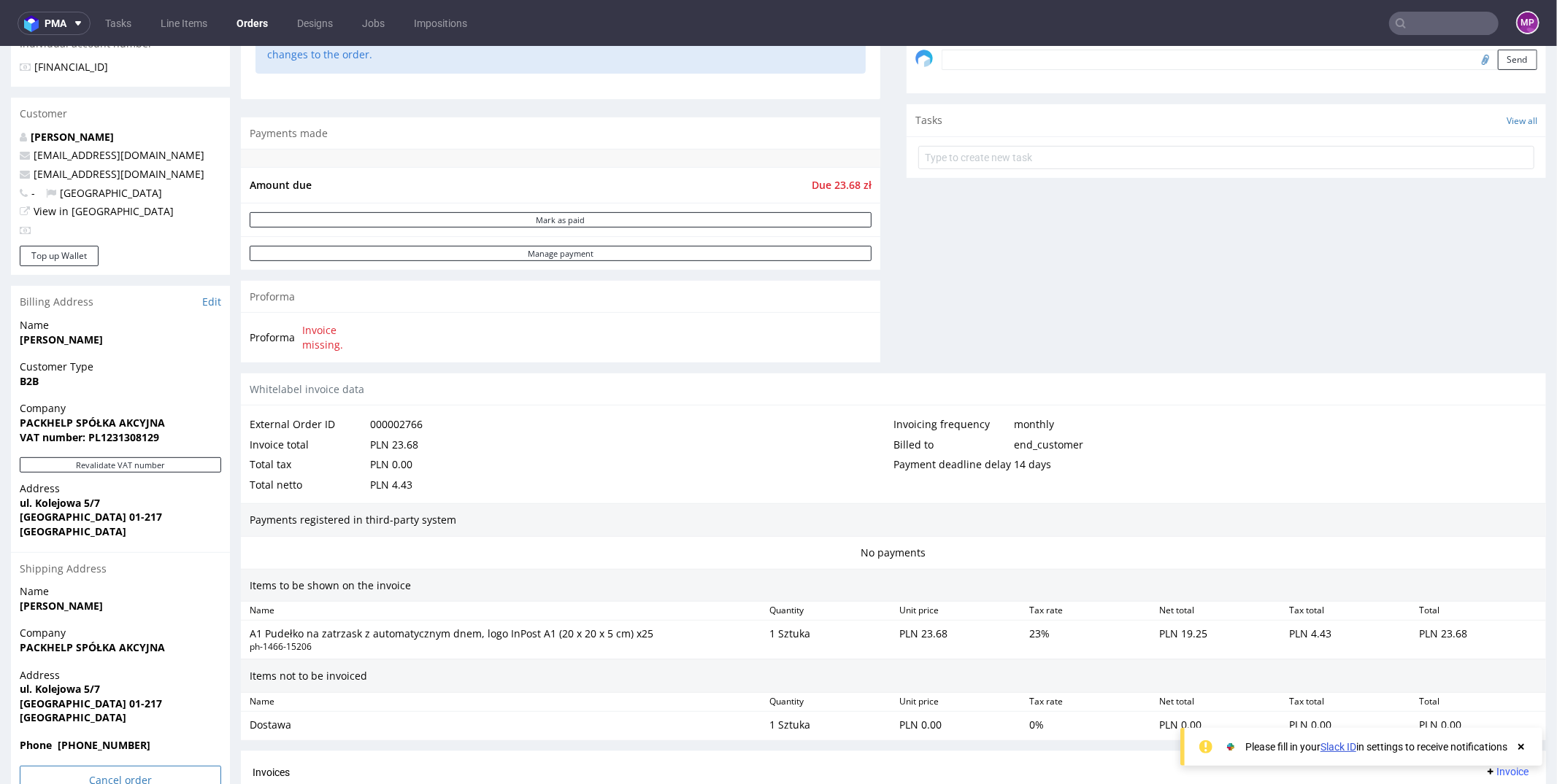
click at [91, 771] on input "Cancel order" at bounding box center [120, 780] width 201 height 29
click at [97, 748] on link "Yes" at bounding box center [97, 739] width 42 height 21
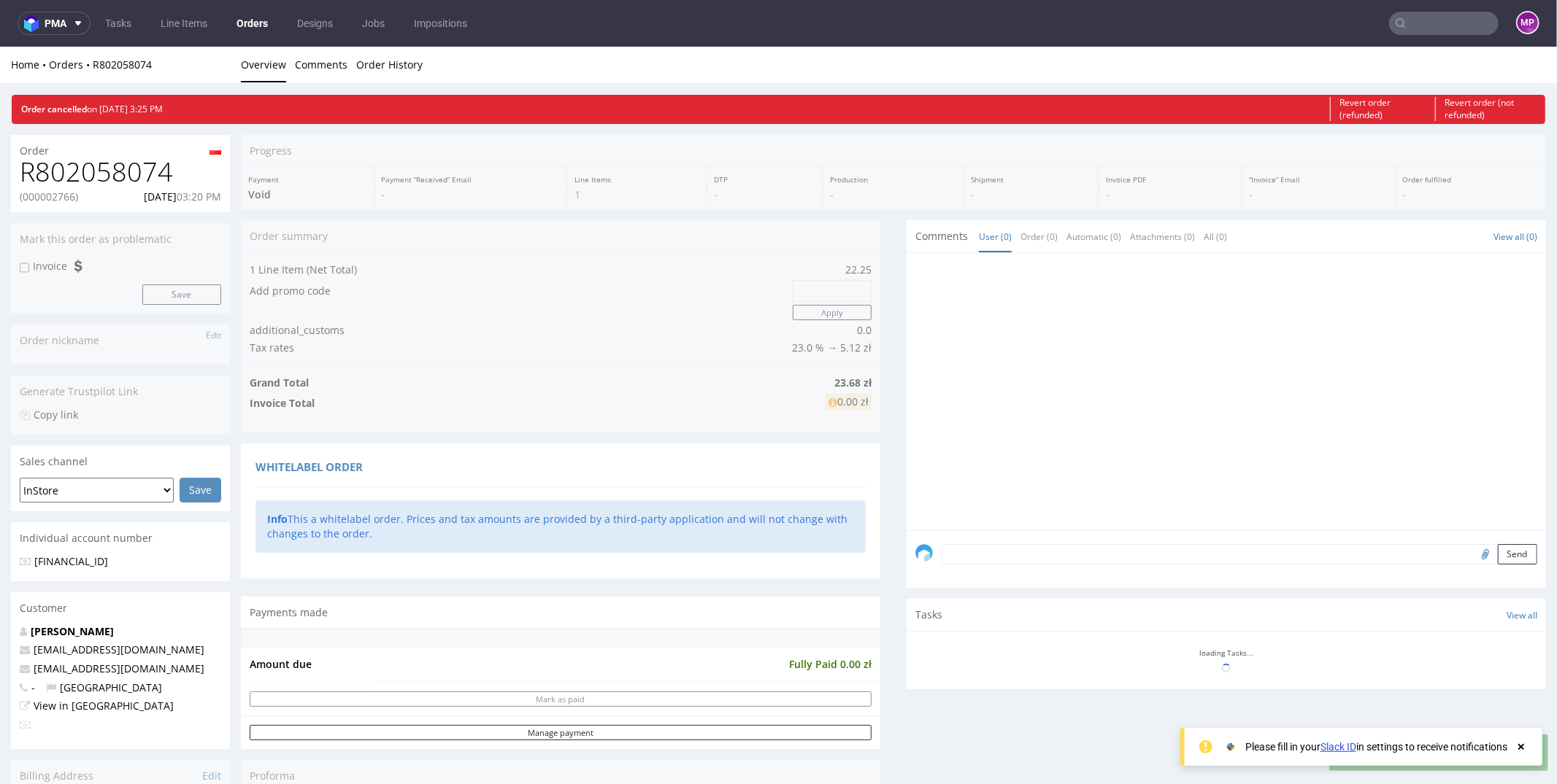
scroll to position [0, 0]
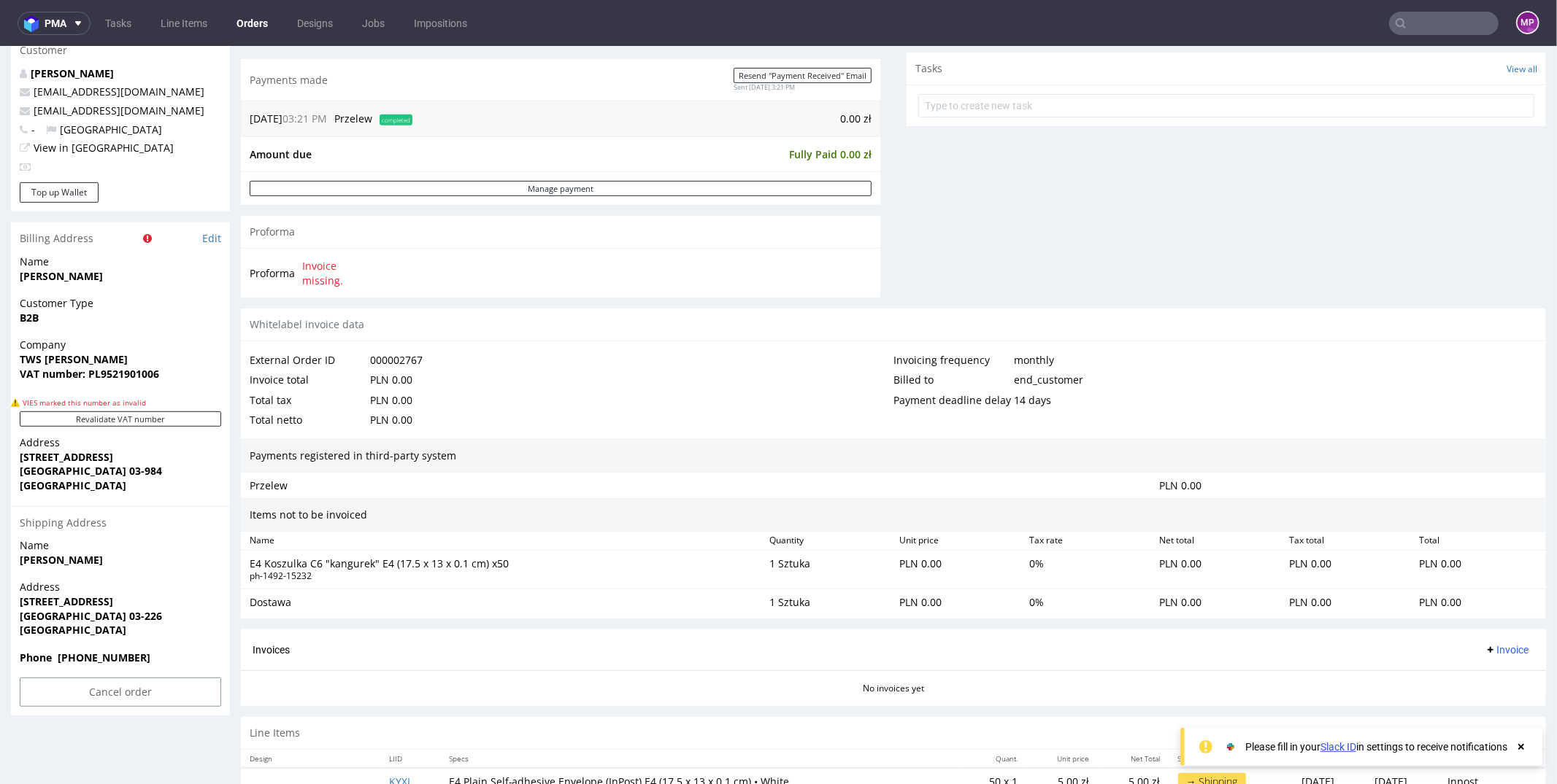
scroll to position [590, 0]
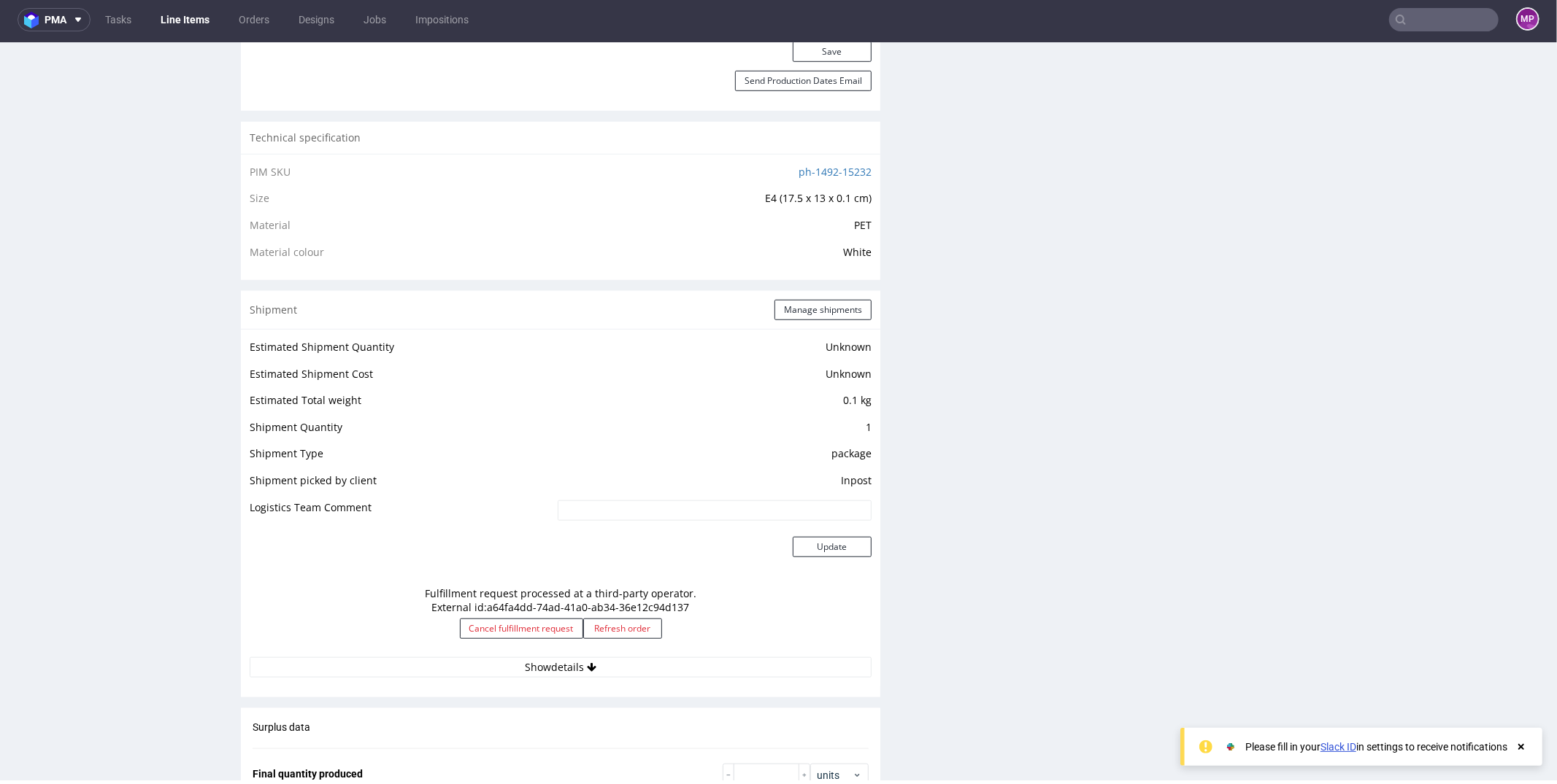
scroll to position [924, 0]
drag, startPoint x: 546, startPoint y: 588, endPoint x: 742, endPoint y: 616, distance: 198.0
click at [743, 616] on div "Fulfillment request processed at a third-party operator. External id: a64fa4dd-…" at bounding box center [560, 615] width 622 height 78
click at [718, 587] on div "Fulfillment request processed at a third-party operator. External id: a64fa4dd-…" at bounding box center [560, 615] width 622 height 78
click at [590, 661] on icon at bounding box center [592, 664] width 10 height 10
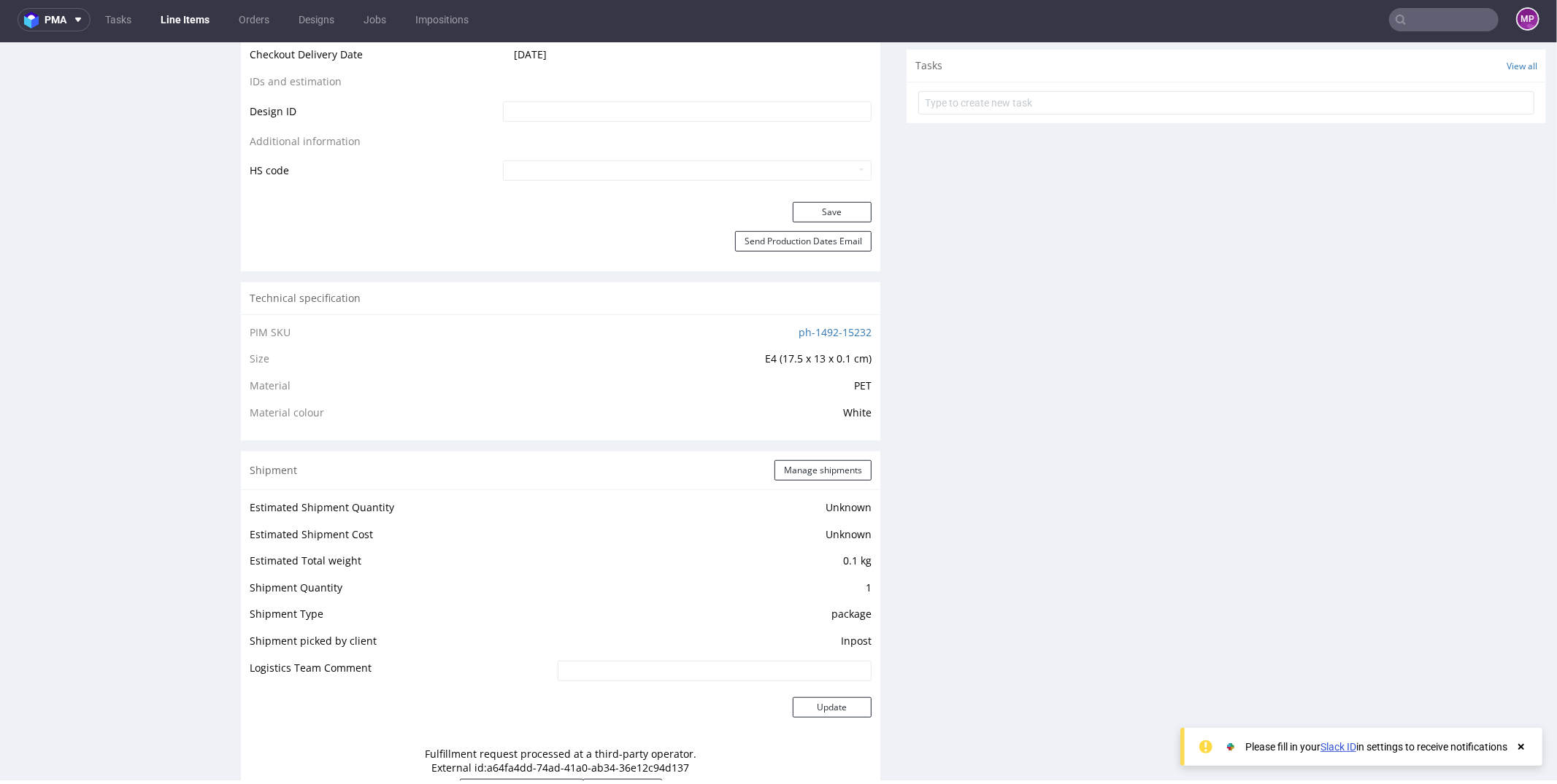
scroll to position [1042, 0]
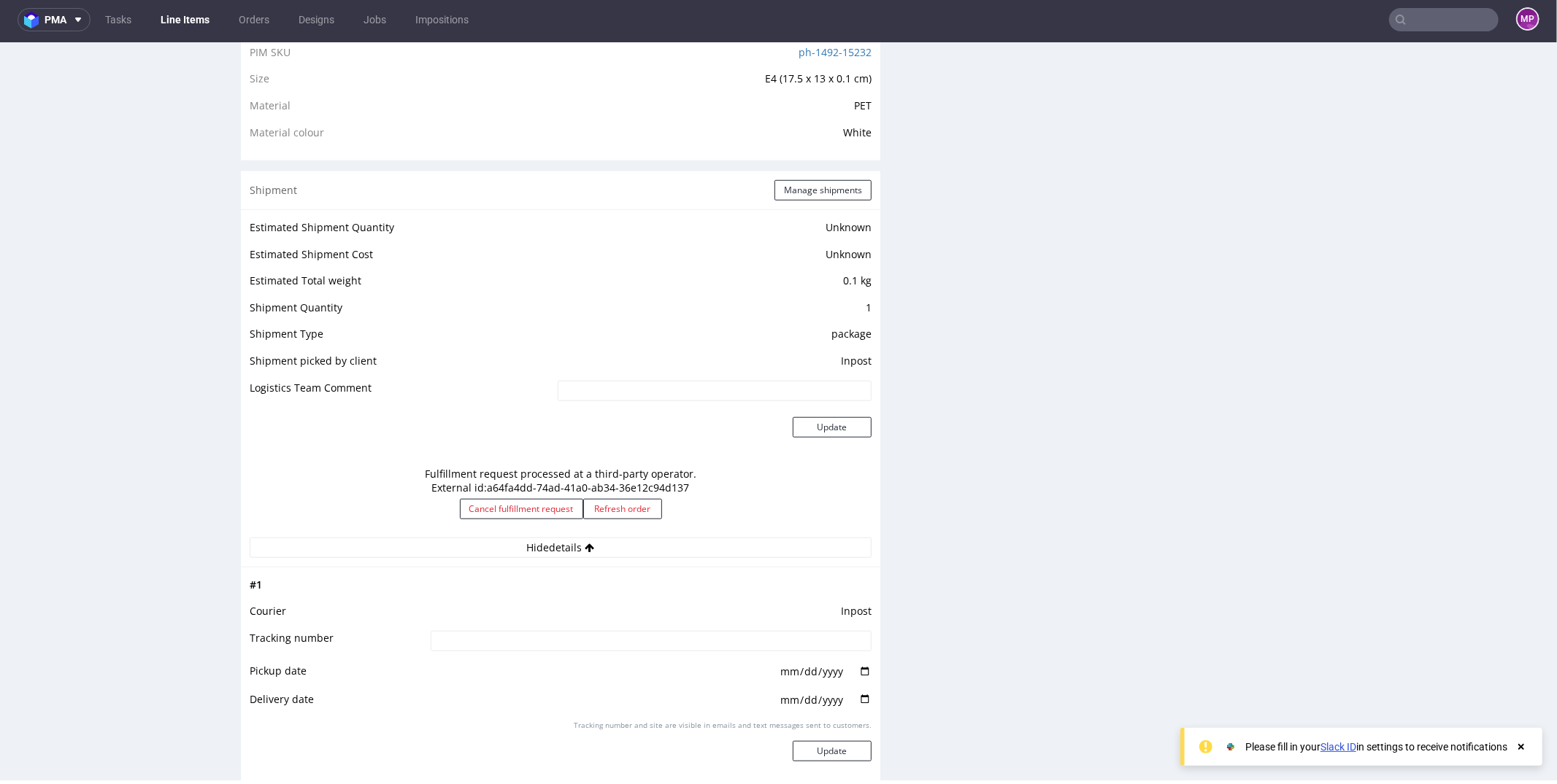
click at [503, 485] on div "Fulfillment request processed at a third-party operator. External id: a64fa4dd-…" at bounding box center [560, 498] width 622 height 78
click at [539, 485] on div "Fulfillment request processed at a third-party operator. External id: a64fa4dd-…" at bounding box center [560, 498] width 622 height 78
drag, startPoint x: 416, startPoint y: 473, endPoint x: 705, endPoint y: 482, distance: 289.1
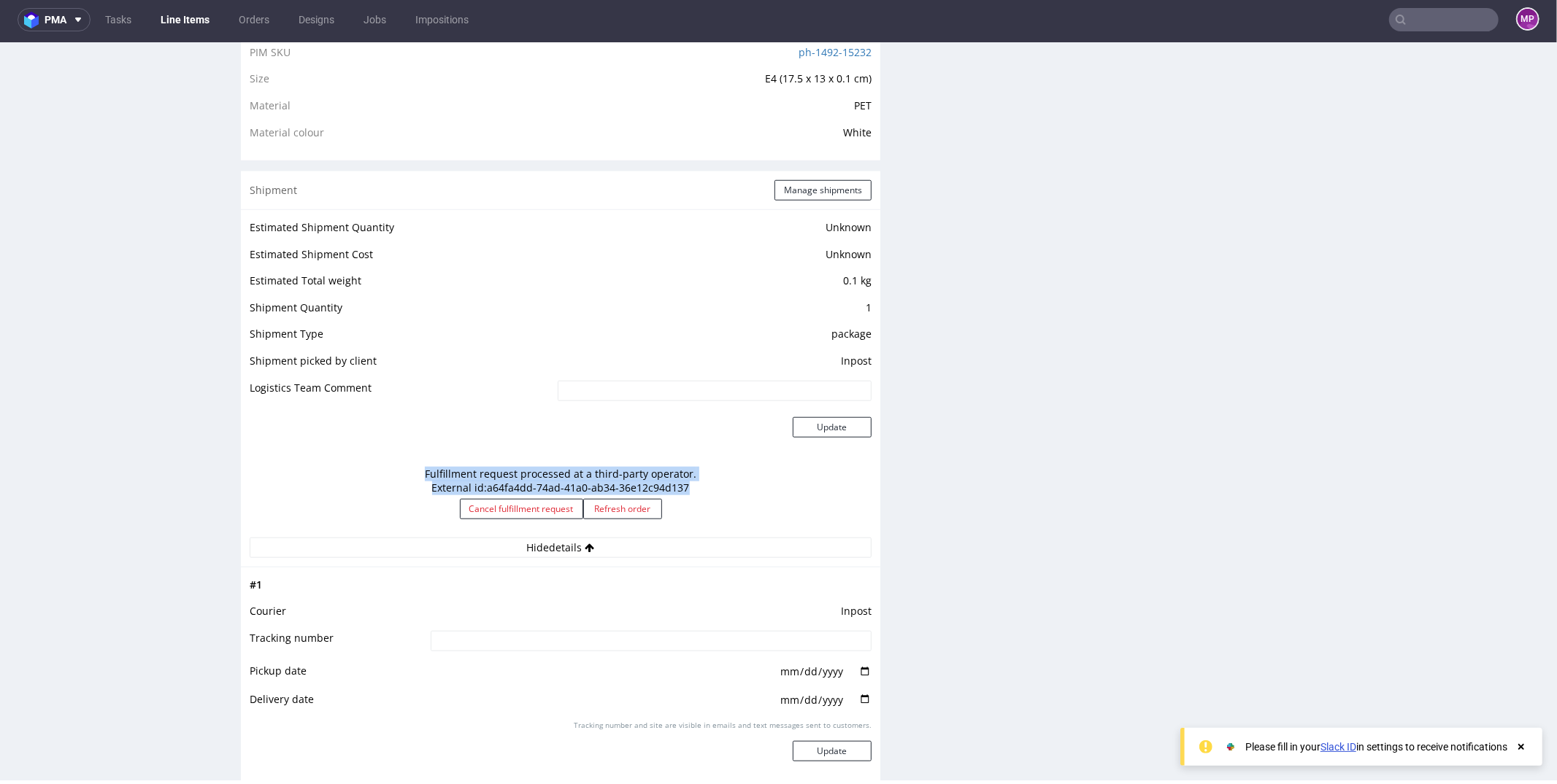
click at [705, 482] on div "Fulfillment request processed at a third-party operator. External id: a64fa4dd-…" at bounding box center [560, 498] width 622 height 78
drag, startPoint x: 705, startPoint y: 482, endPoint x: 422, endPoint y: 465, distance: 283.5
click at [422, 465] on div "Fulfillment request processed at a third-party operator. External id: a64fa4dd-…" at bounding box center [560, 498] width 622 height 78
click at [421, 465] on div "Fulfillment request processed at a third-party operator. External id: a64fa4dd-…" at bounding box center [560, 498] width 622 height 78
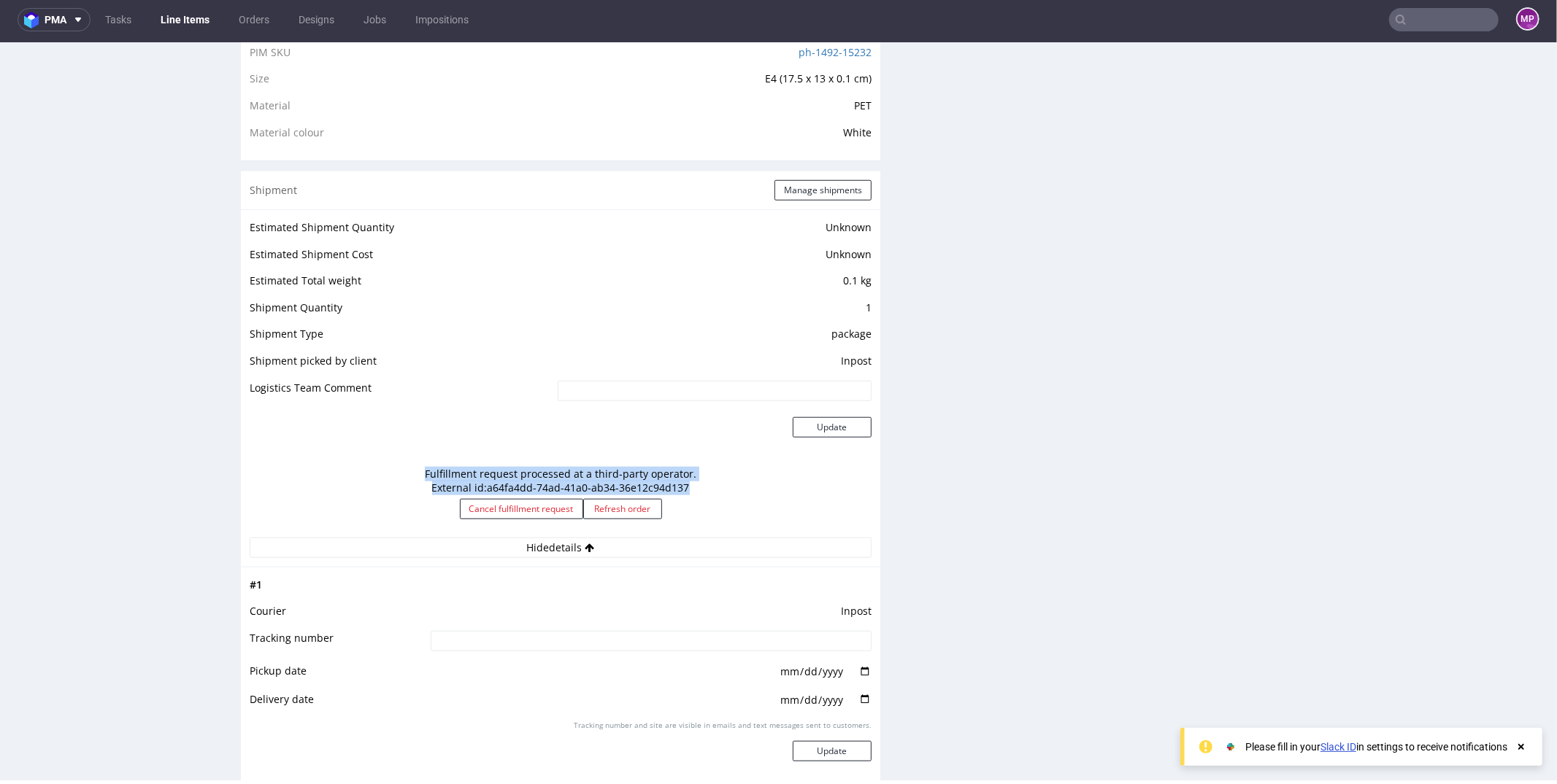
drag, startPoint x: 421, startPoint y: 465, endPoint x: 671, endPoint y: 485, distance: 250.8
click at [671, 485] on div "Fulfillment request processed at a third-party operator. External id: a64fa4dd-…" at bounding box center [560, 498] width 622 height 78
click at [684, 482] on div "Fulfillment request processed at a third-party operator. External id: a64fa4dd-…" at bounding box center [560, 498] width 622 height 78
click at [542, 546] on button "Hide details" at bounding box center [560, 547] width 622 height 20
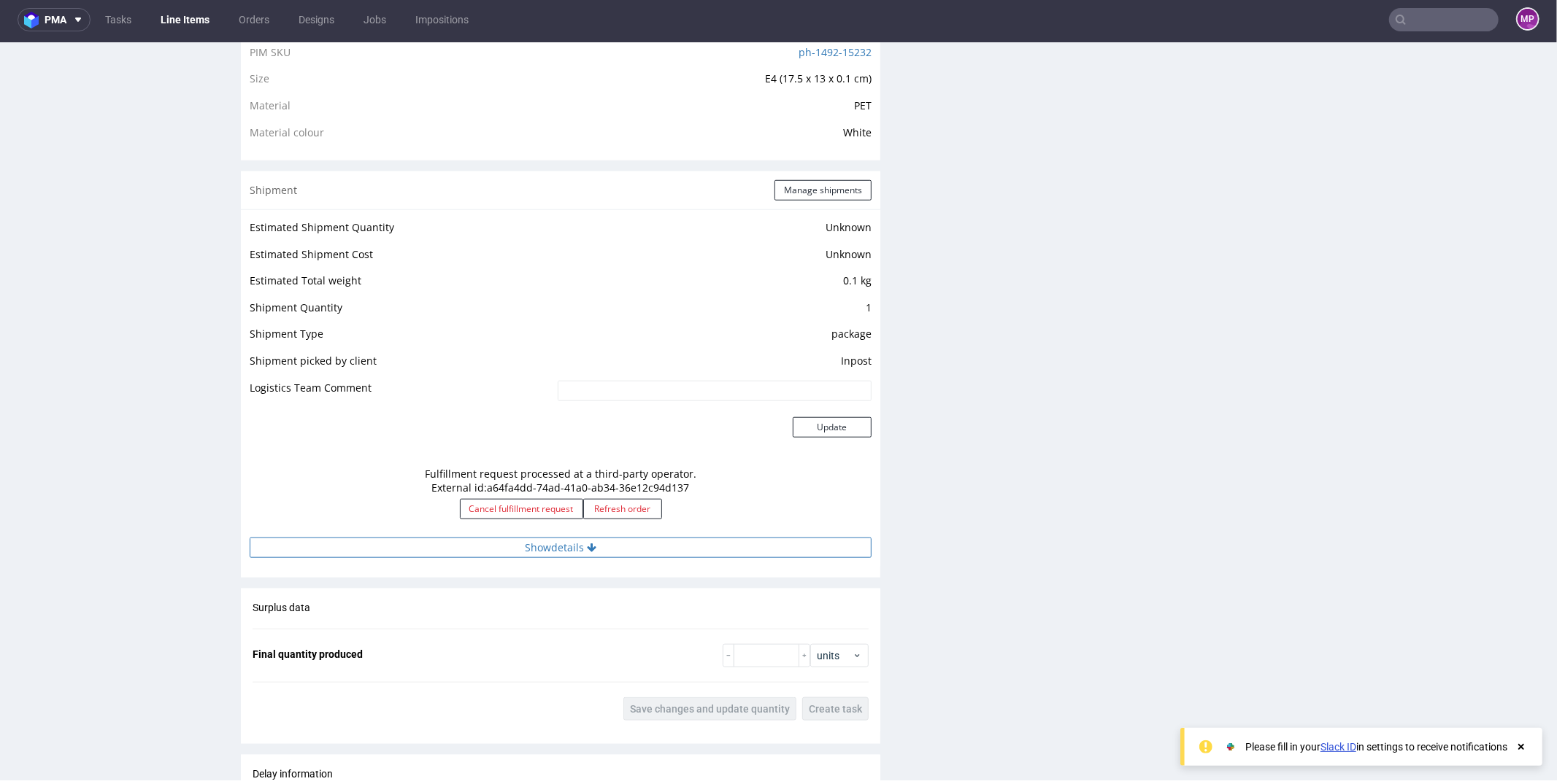
click at [553, 550] on button "Show details" at bounding box center [560, 547] width 622 height 20
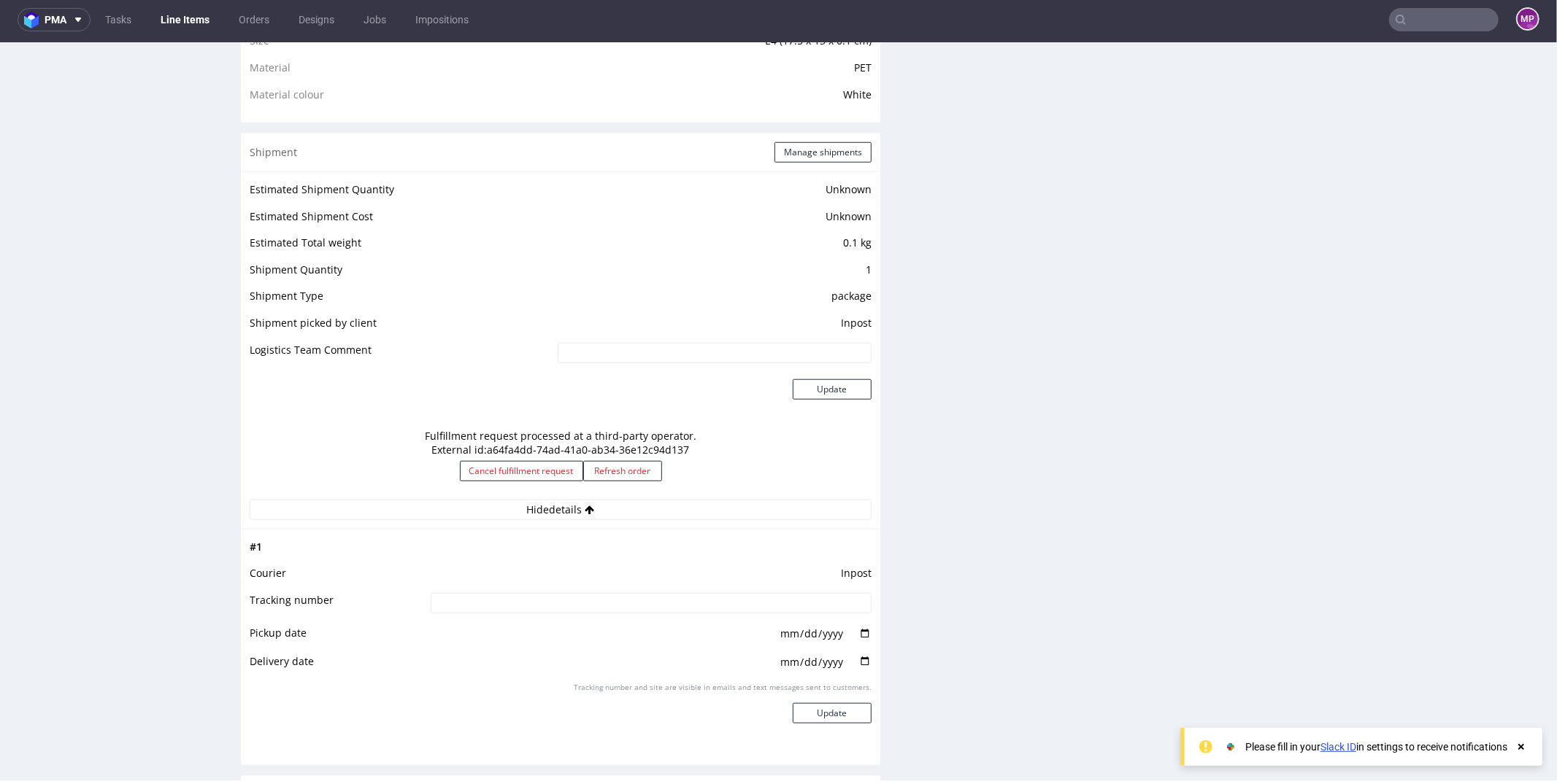
scroll to position [1148, 0]
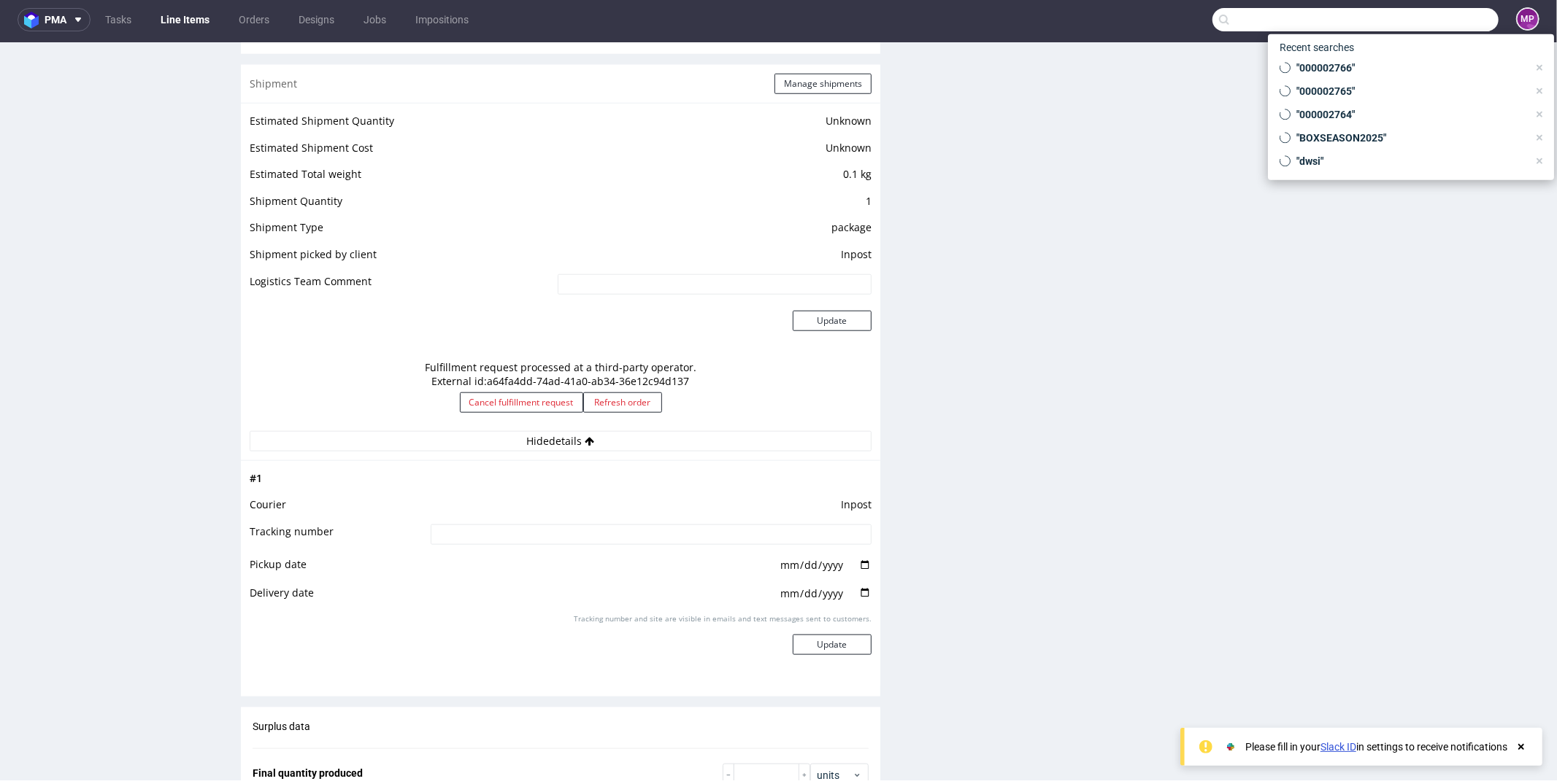
click at [1398, 20] on input "text" at bounding box center [1356, 19] width 286 height 23
paste input "#000002768"
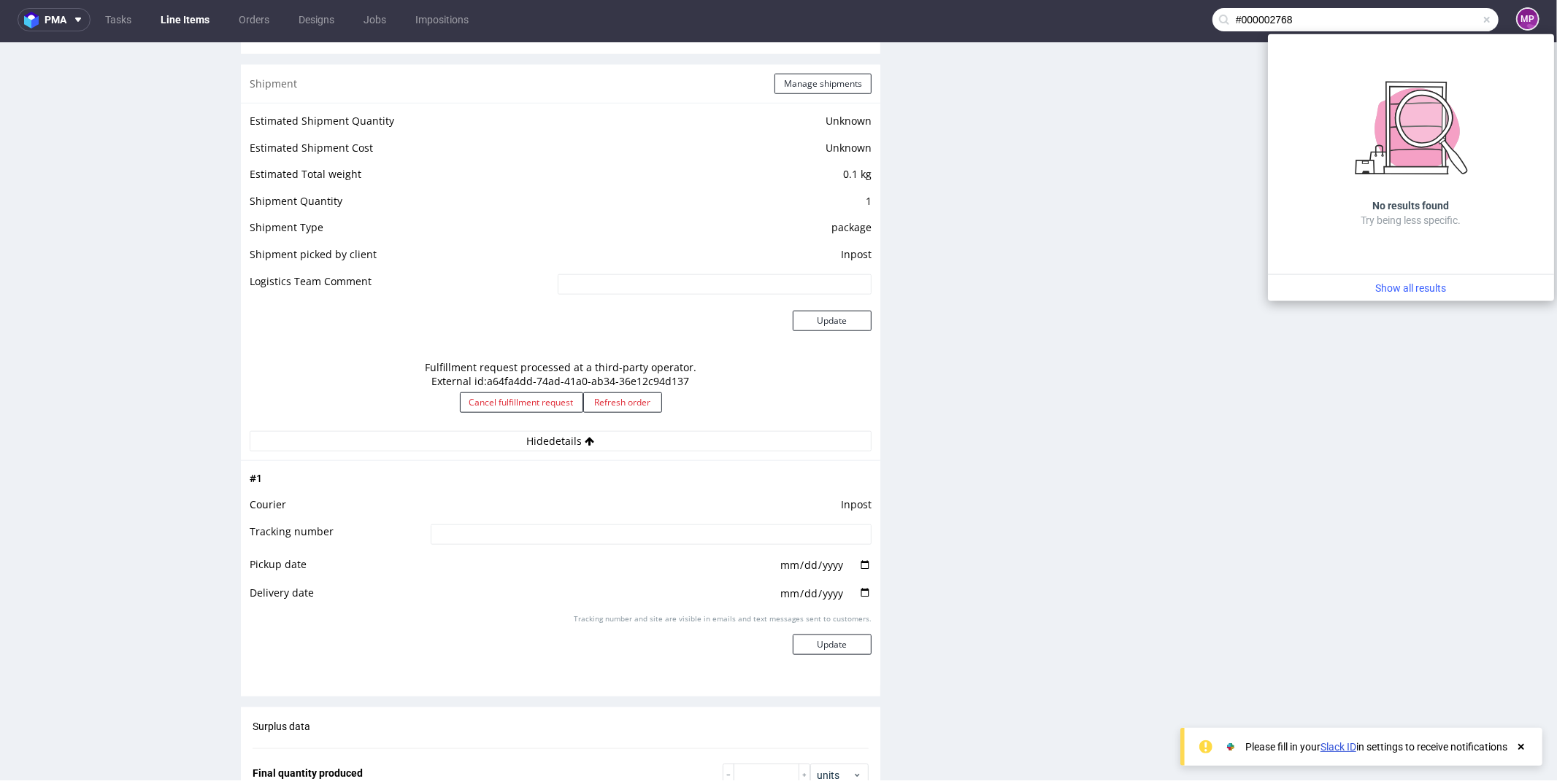
click at [1229, 13] on input "#000002768" at bounding box center [1356, 19] width 286 height 23
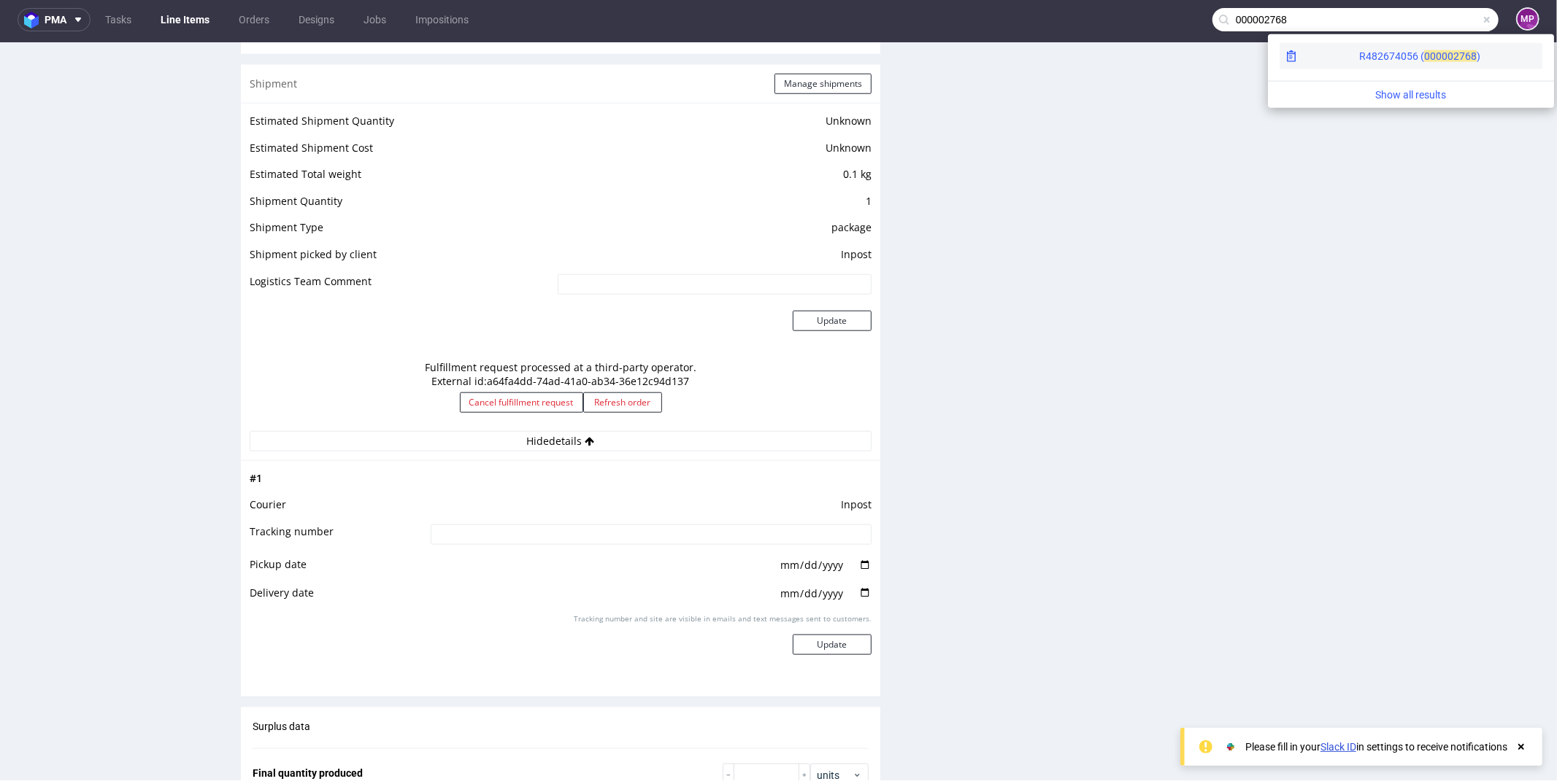
type input "000002768"
click at [1424, 55] on span "00000" at bounding box center [1438, 56] width 29 height 12
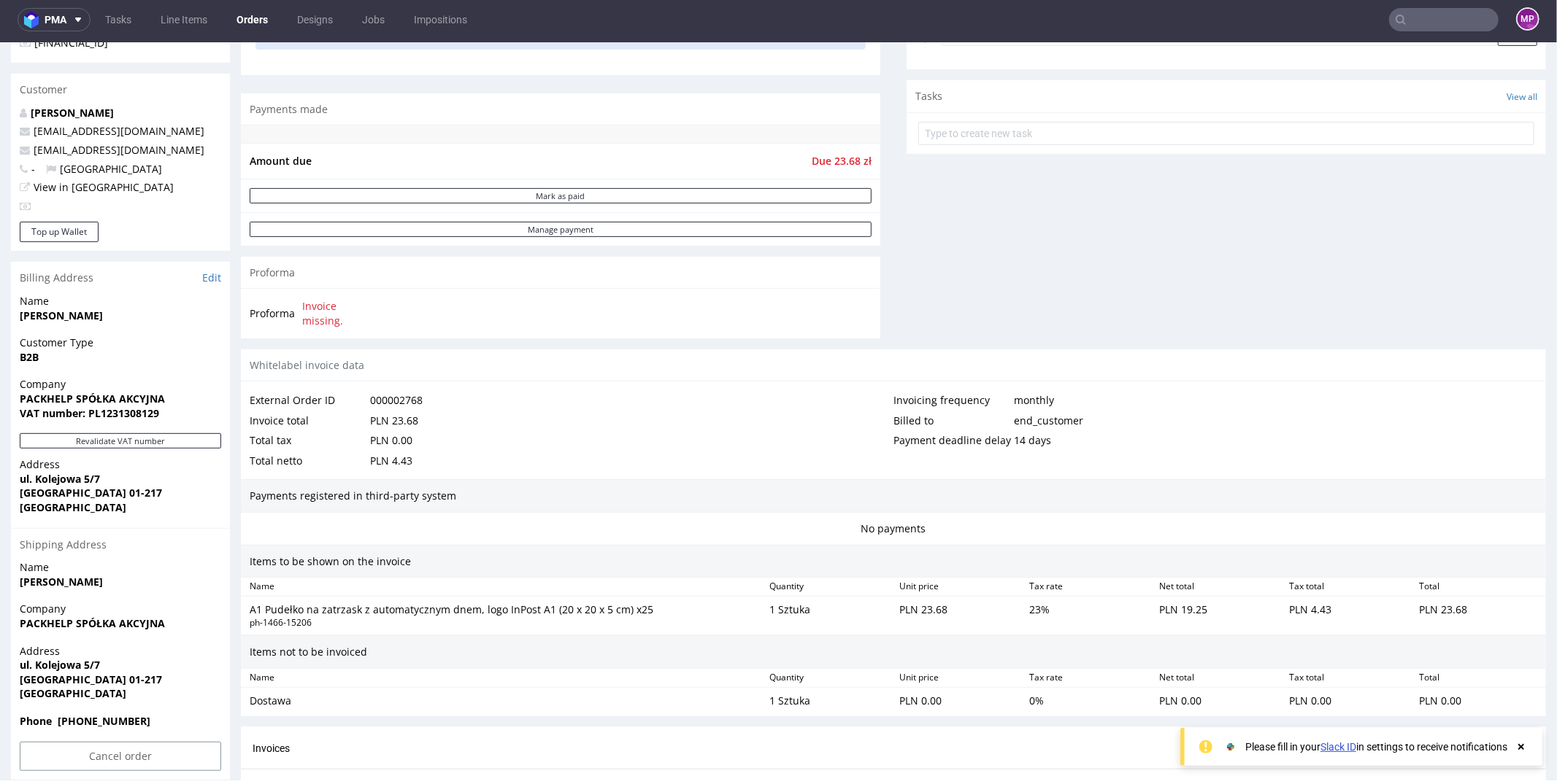
scroll to position [608, 0]
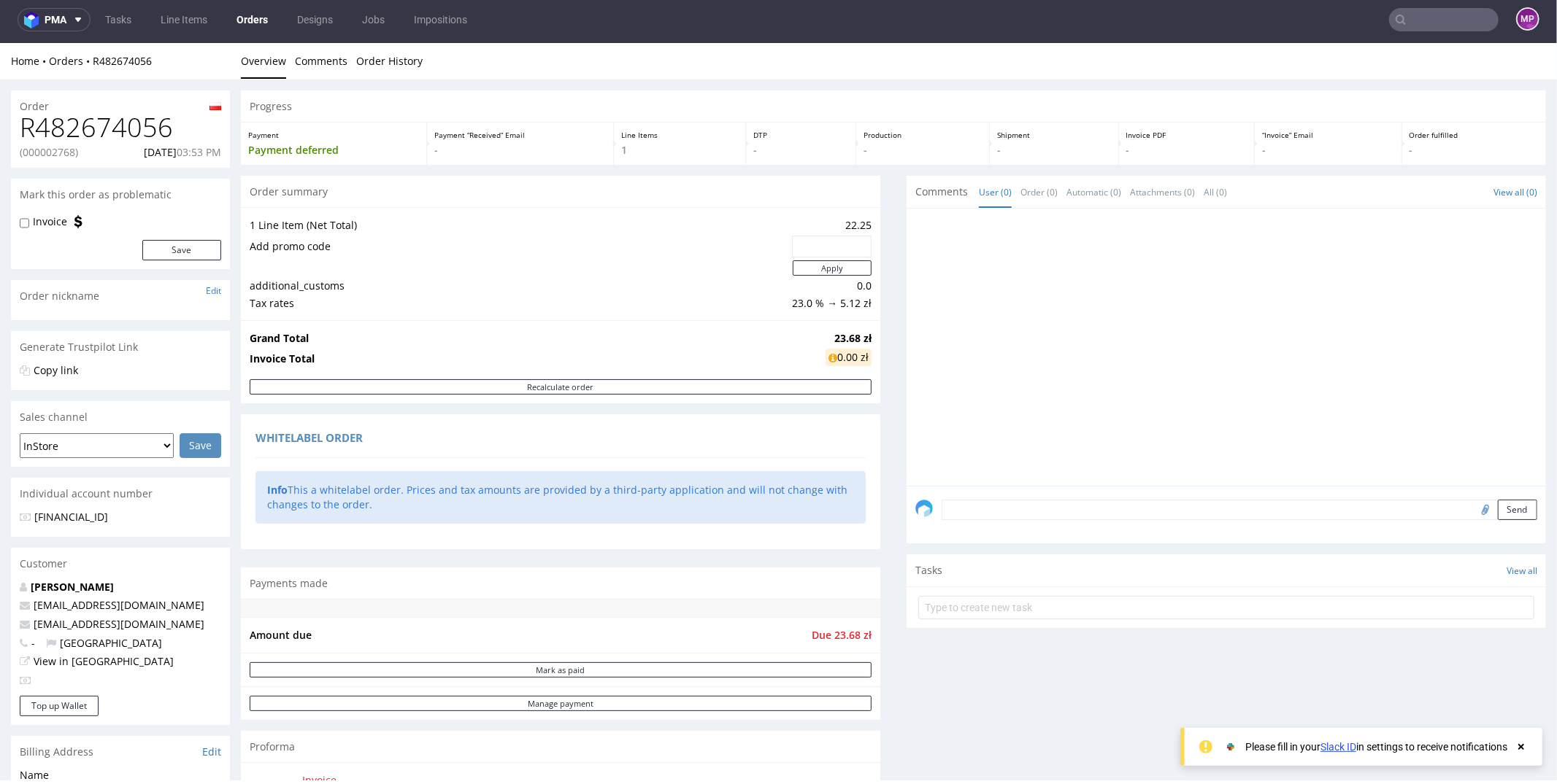
scroll to position [608, 0]
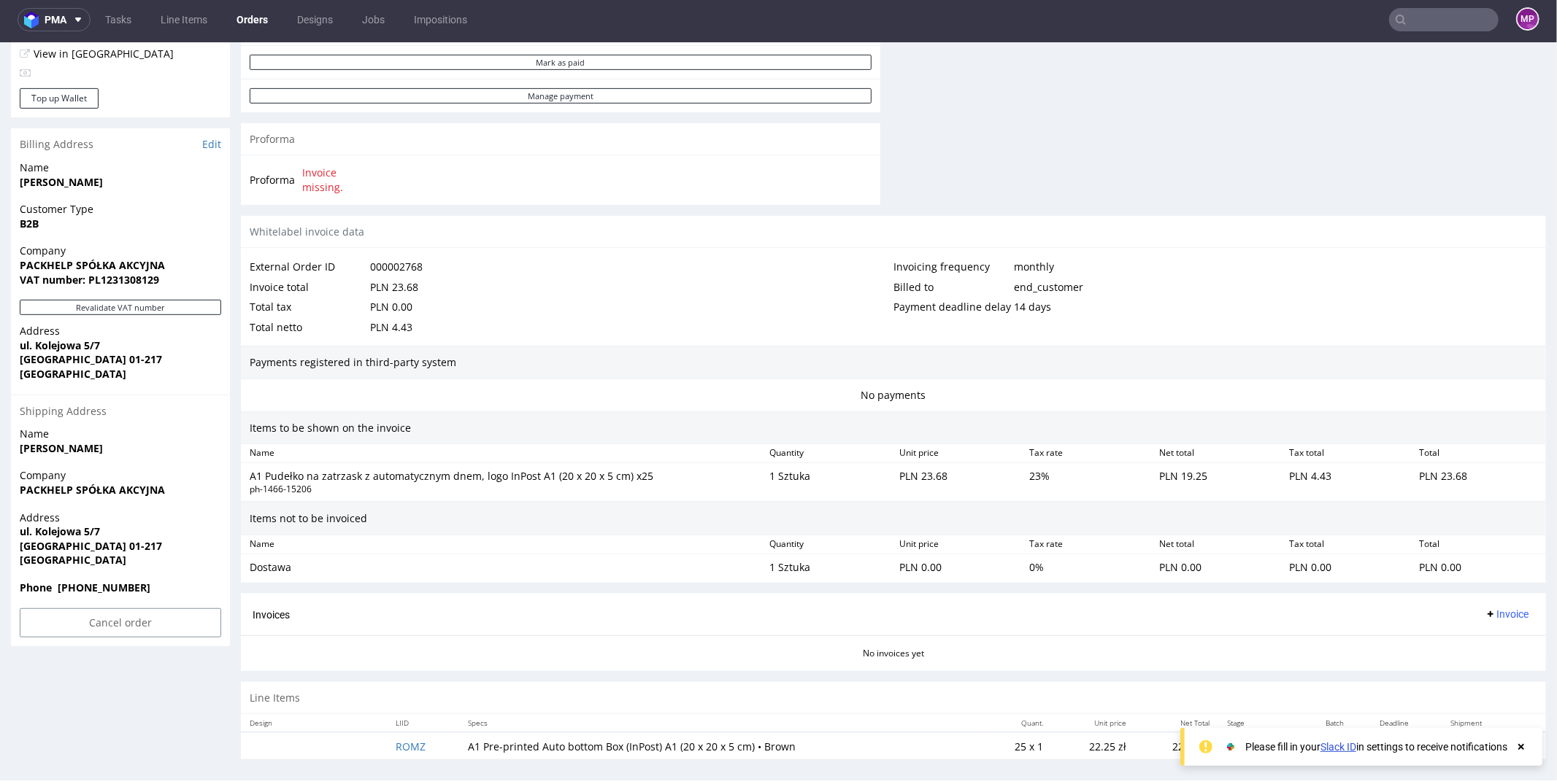
click at [106, 643] on div "Cancel order" at bounding box center [120, 626] width 219 height 38
click at [103, 624] on input "Cancel order" at bounding box center [120, 623] width 201 height 29
click at [103, 581] on link "Yes" at bounding box center [97, 582] width 42 height 21
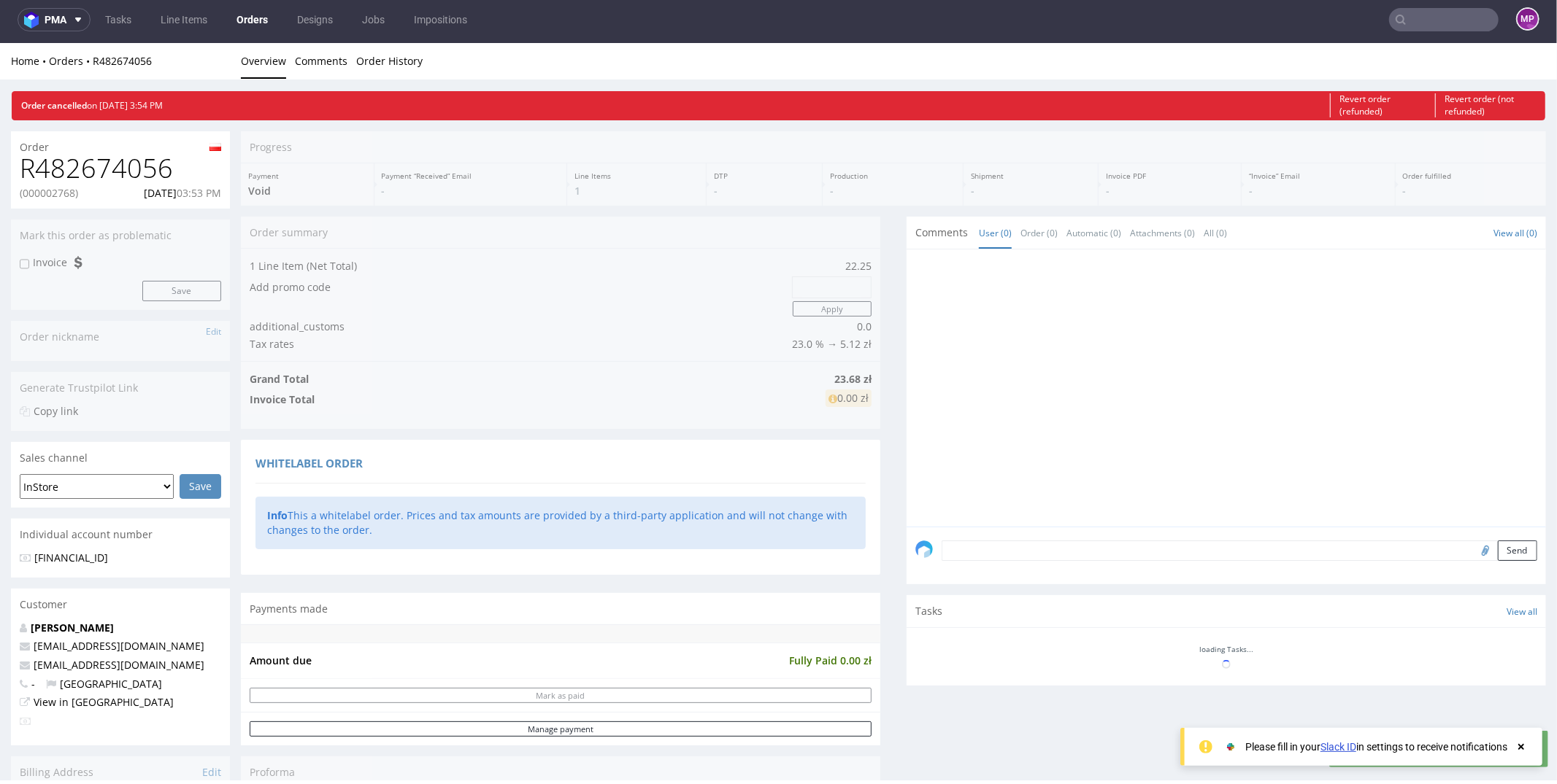
scroll to position [0, 0]
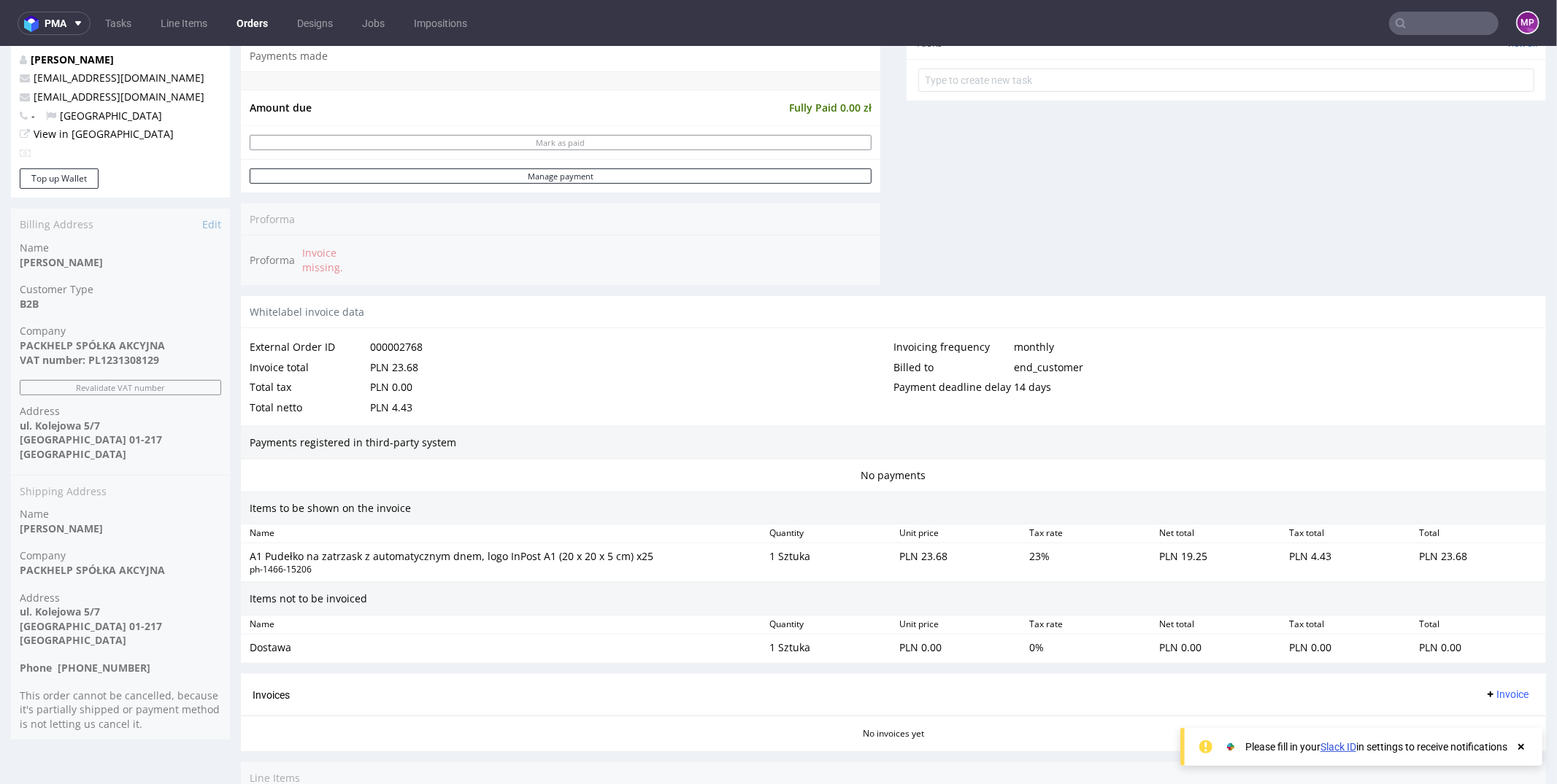
scroll to position [648, 0]
